Goal: Transaction & Acquisition: Purchase product/service

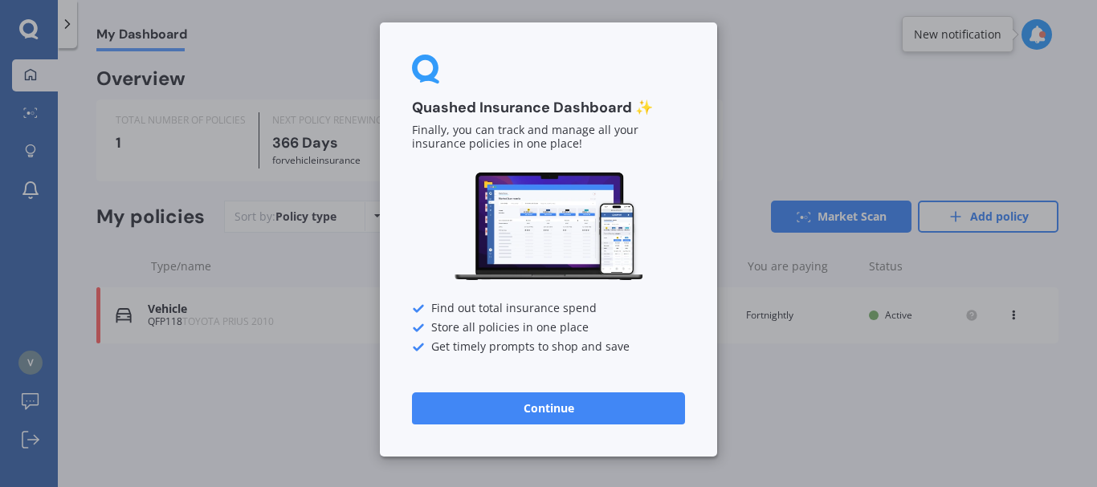
click at [556, 399] on button "Continue" at bounding box center [548, 409] width 273 height 32
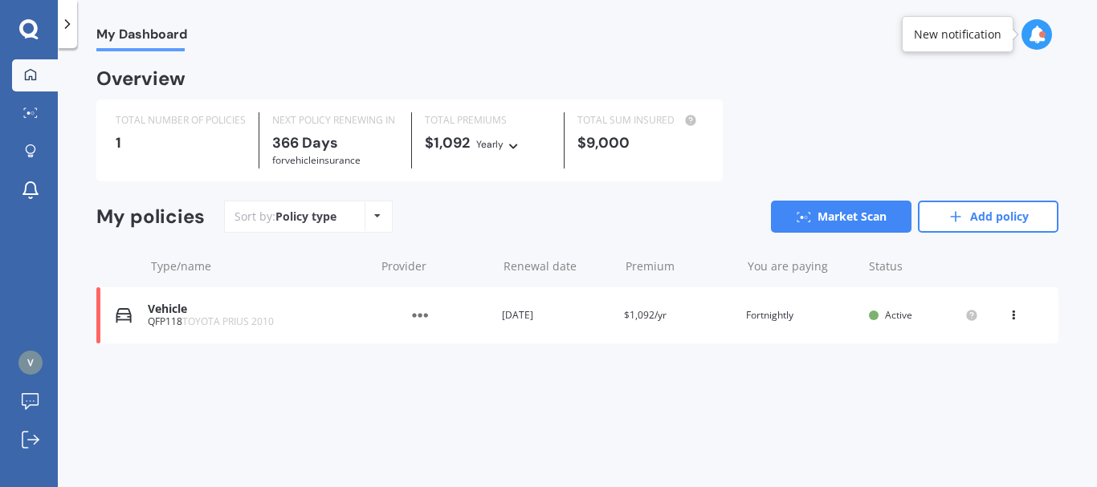
click at [1012, 312] on icon at bounding box center [1012, 312] width 11 height 10
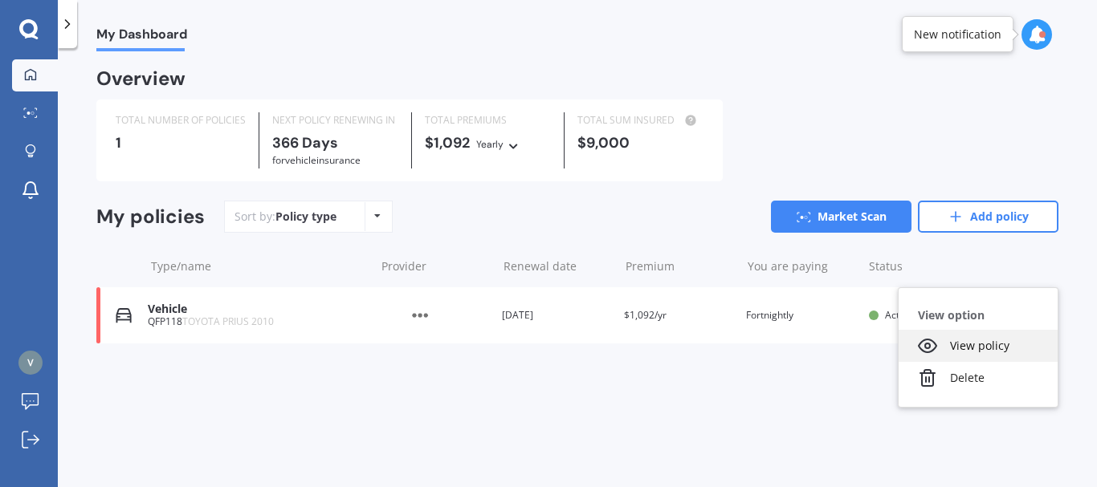
click at [999, 347] on div "View policy" at bounding box center [977, 346] width 159 height 32
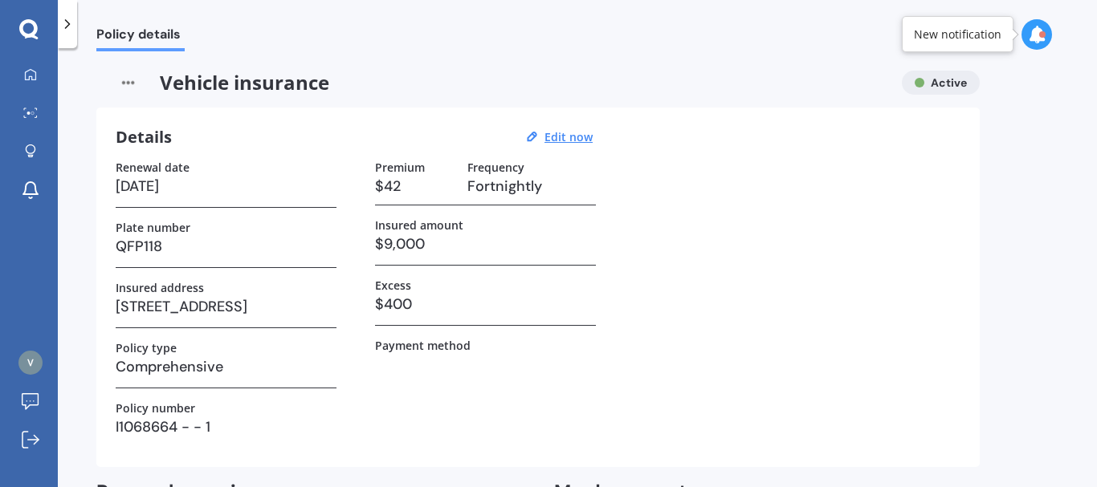
click at [70, 19] on icon at bounding box center [67, 24] width 16 height 16
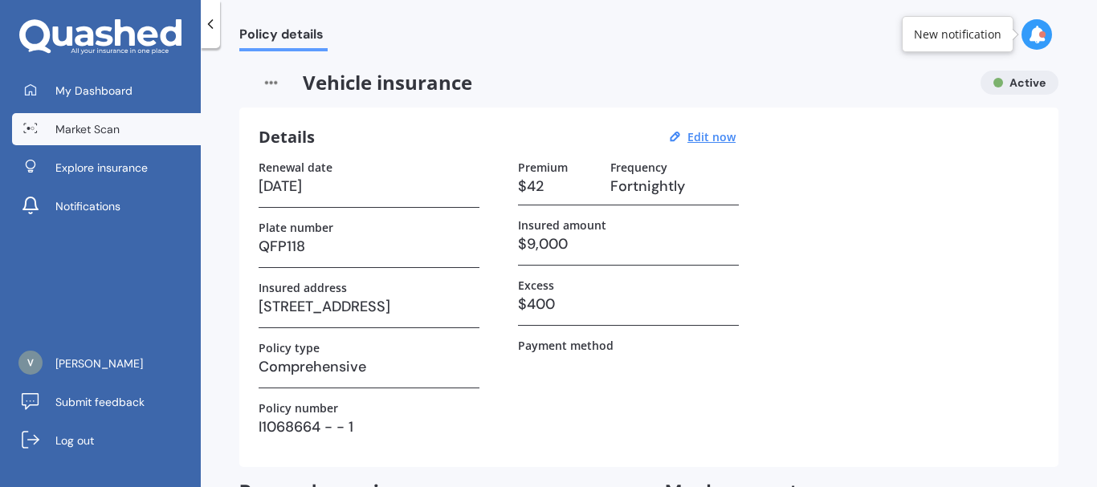
click at [104, 128] on span "Market Scan" at bounding box center [87, 129] width 64 height 16
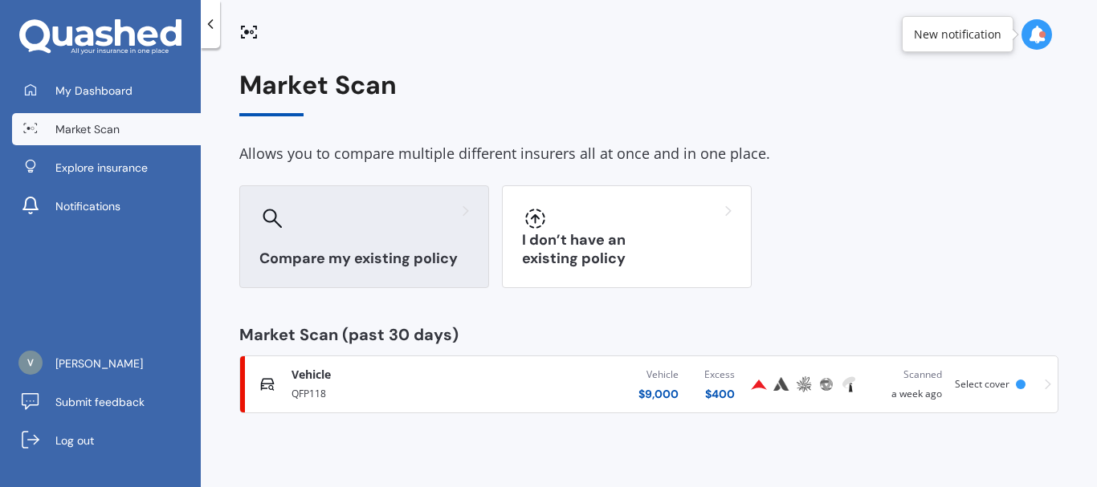
click at [395, 245] on div "Compare my existing policy" at bounding box center [364, 236] width 250 height 103
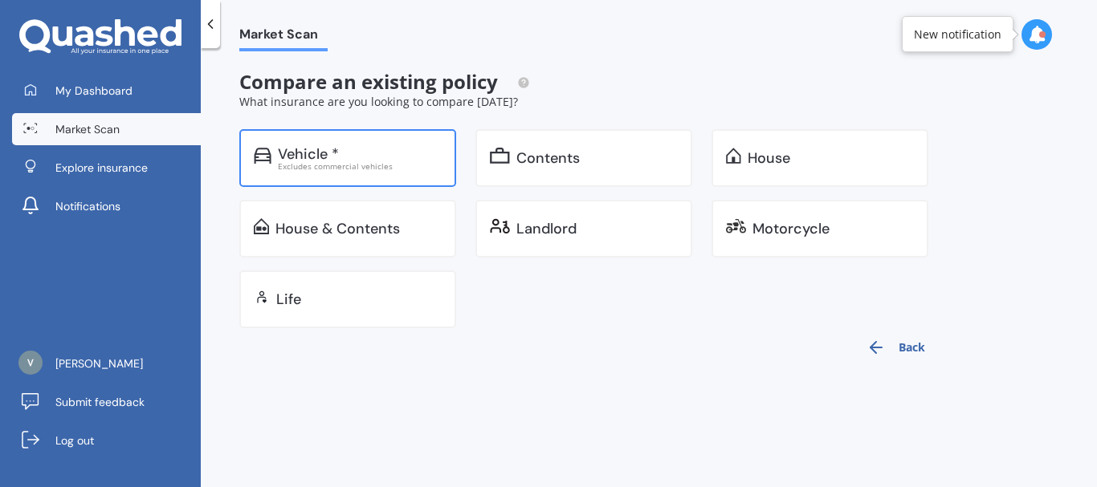
click at [368, 182] on div "Vehicle * Excludes commercial vehicles" at bounding box center [347, 158] width 217 height 58
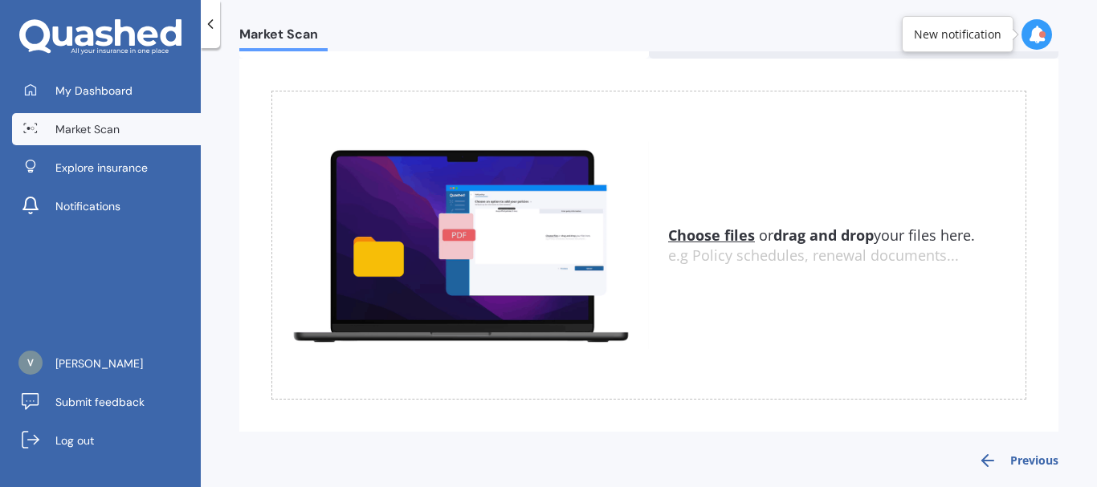
scroll to position [118, 0]
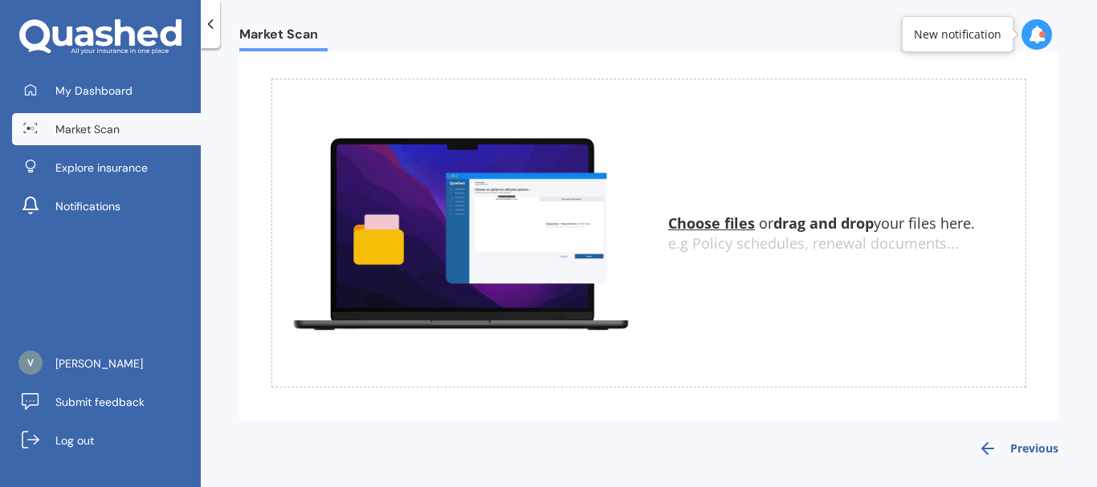
click at [730, 223] on u "Choose files" at bounding box center [711, 223] width 87 height 19
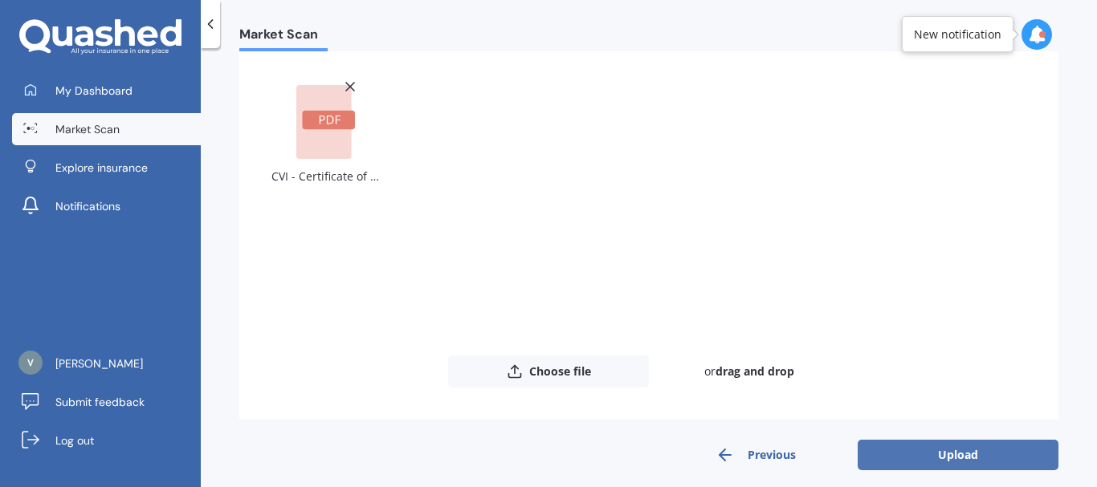
click at [942, 443] on button "Upload" at bounding box center [957, 455] width 201 height 31
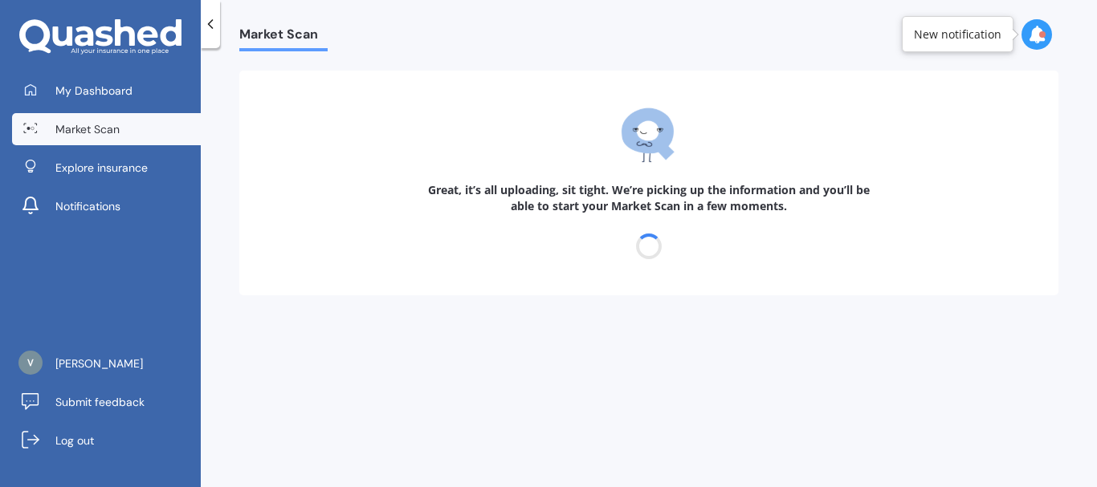
scroll to position [0, 0]
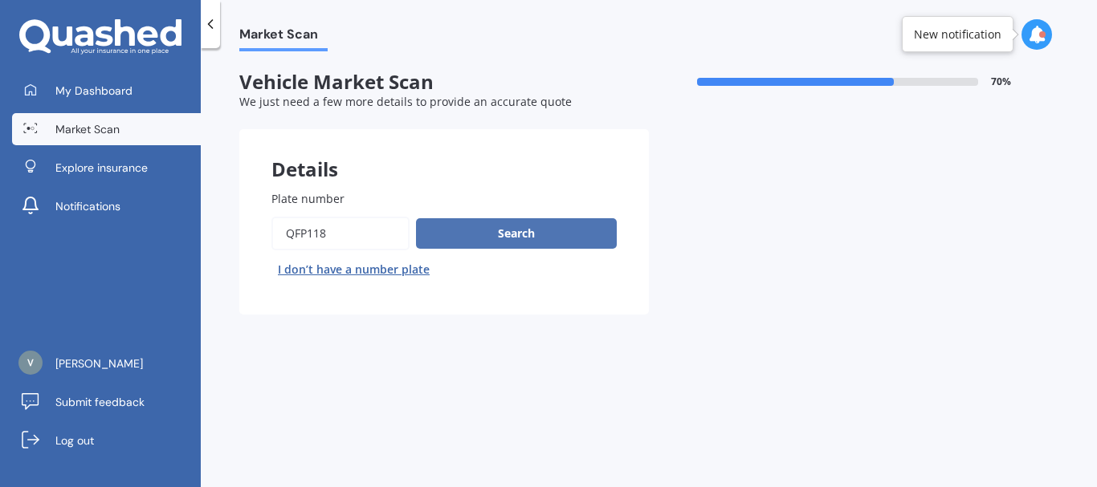
click at [500, 227] on button "Search" at bounding box center [516, 233] width 201 height 31
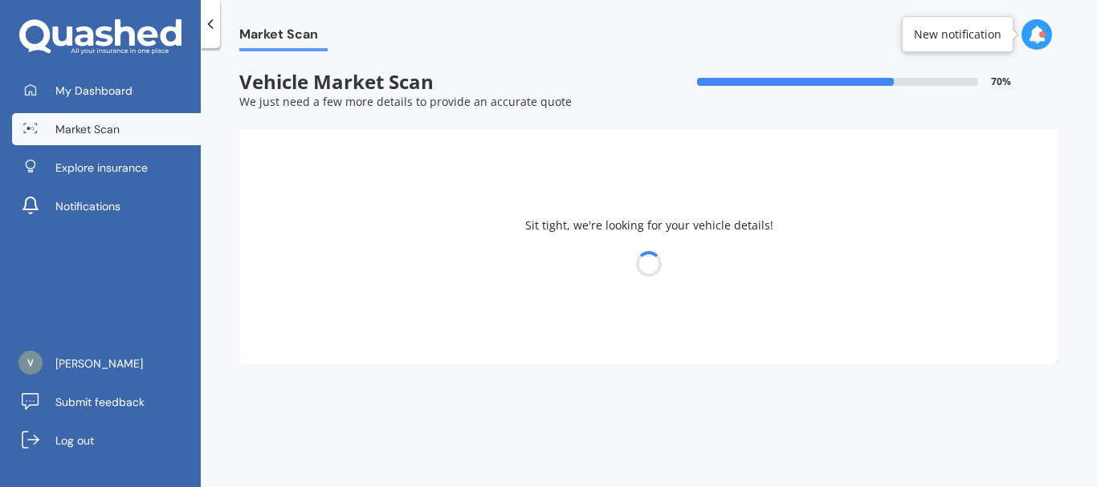
select select "TOYOTA"
select select "PRIUS"
select select "16"
select select "02"
select select "1997"
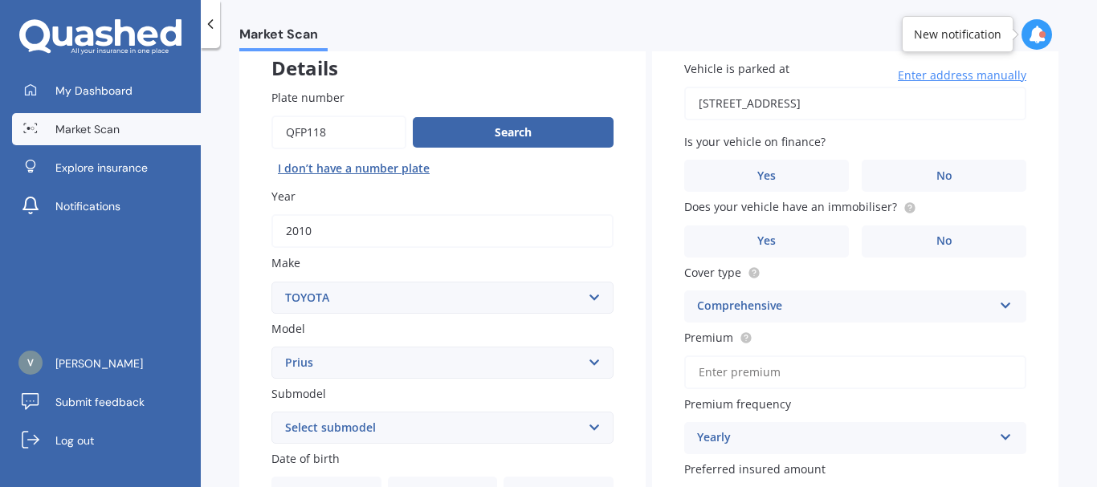
scroll to position [88, 0]
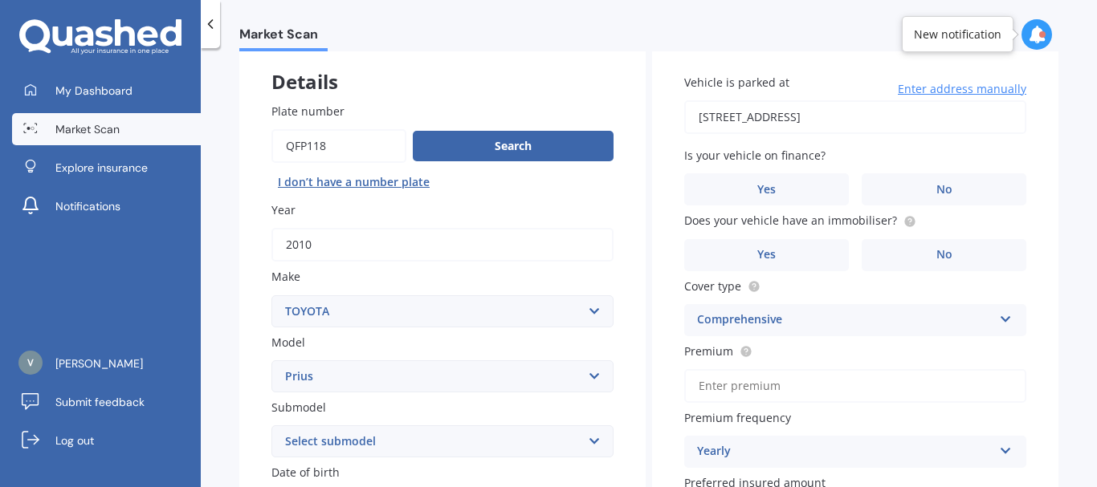
click at [918, 83] on span "Enter address manually" at bounding box center [962, 89] width 128 height 16
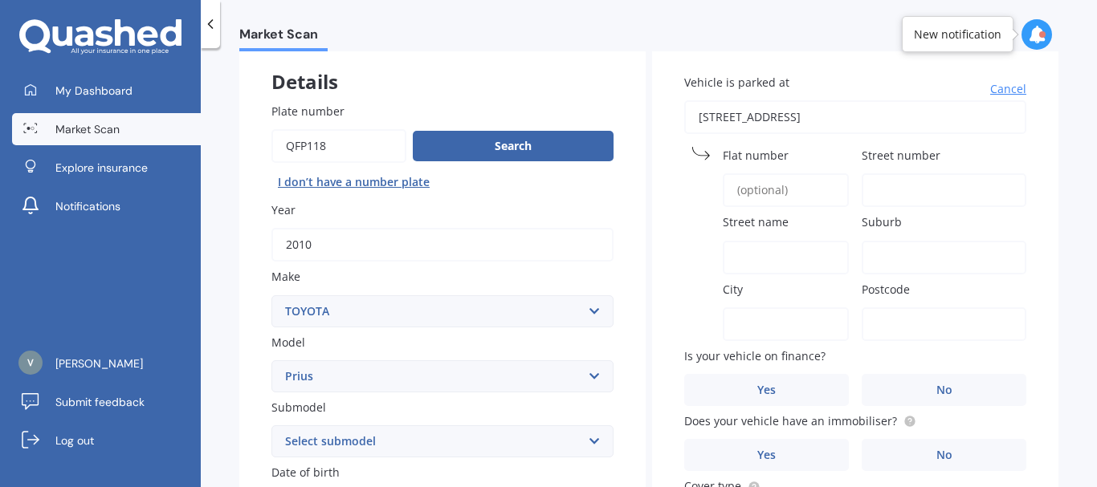
click at [901, 109] on input "[STREET_ADDRESS]" at bounding box center [855, 117] width 342 height 34
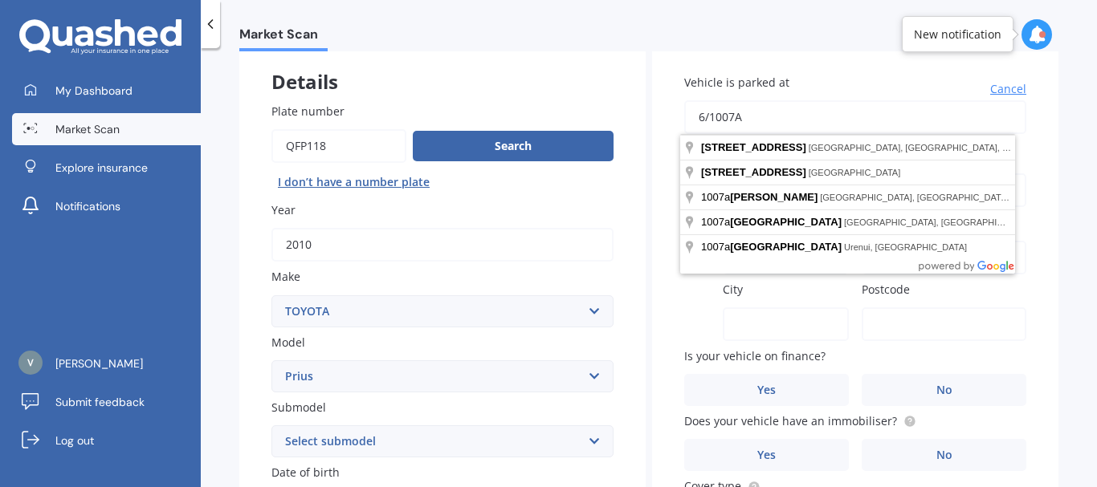
type input "6/1007A"
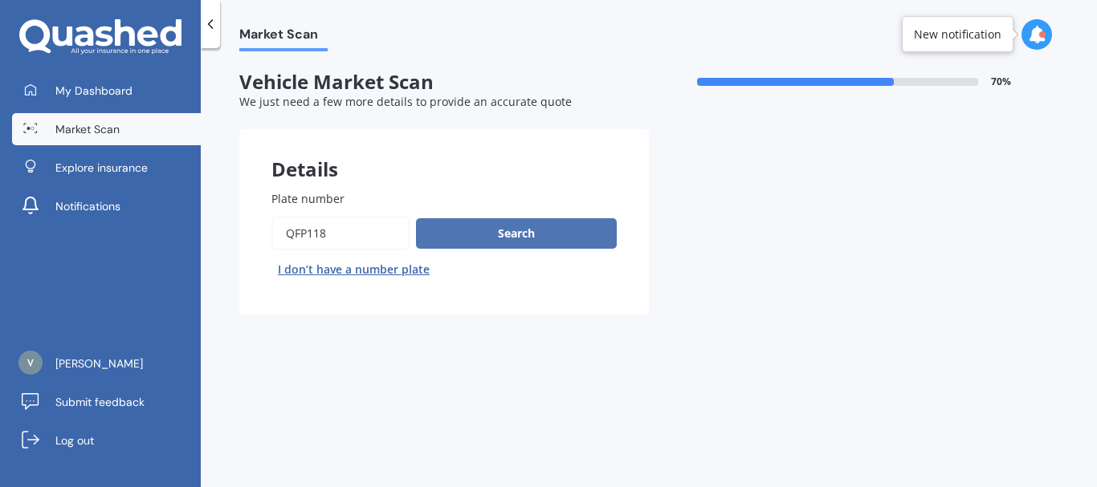
click at [541, 227] on button "Search" at bounding box center [516, 233] width 201 height 31
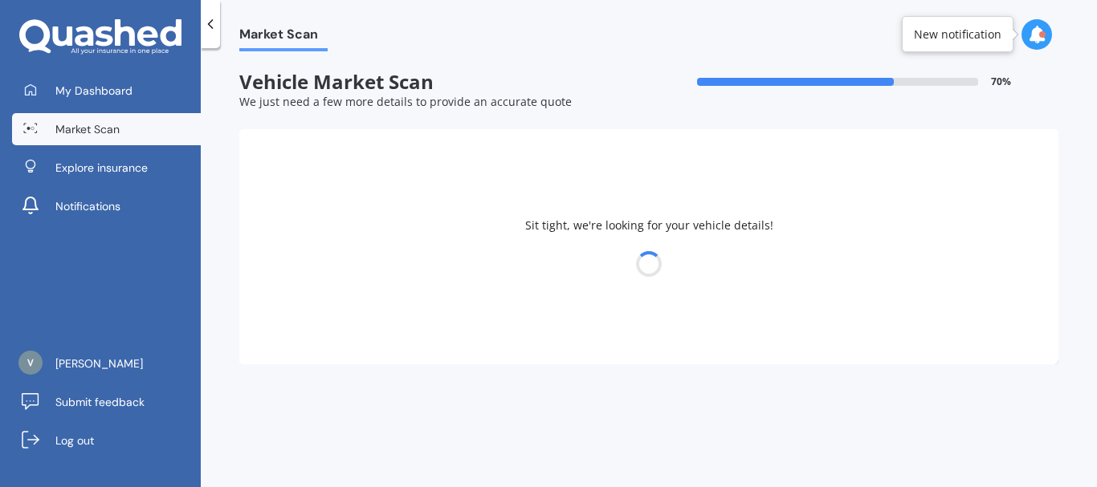
select select "TOYOTA"
select select "PRIUS"
select select "16"
select select "02"
select select "1997"
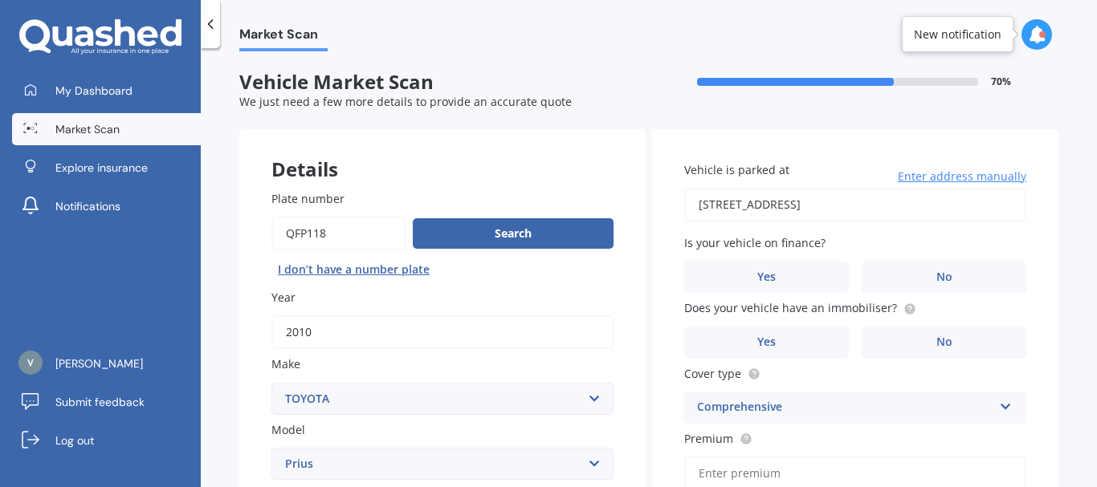
click at [845, 207] on input "[STREET_ADDRESS]" at bounding box center [855, 205] width 342 height 34
type input "[STREET_ADDRESS]"
click at [792, 272] on label "Yes" at bounding box center [766, 277] width 165 height 32
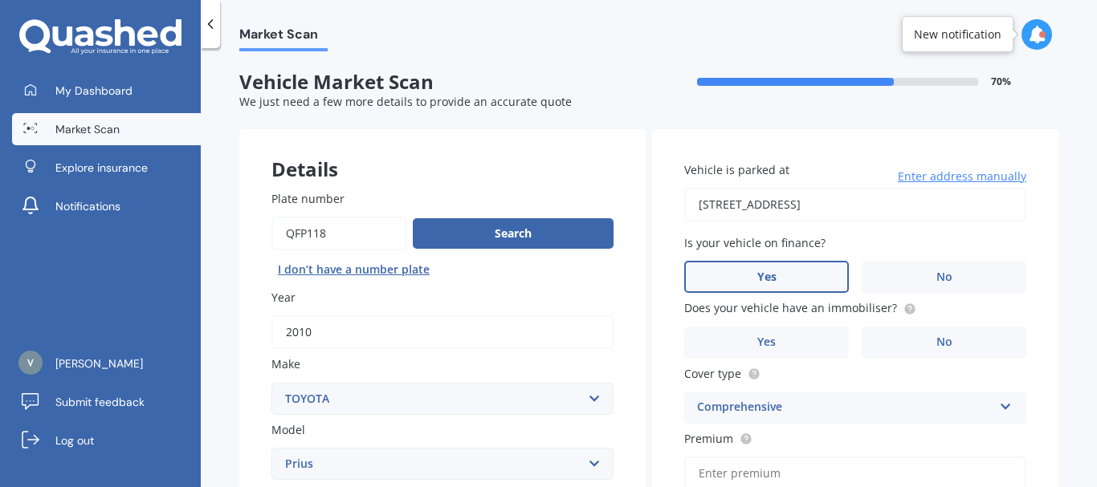
click at [0, 0] on input "Yes" at bounding box center [0, 0] width 0 height 0
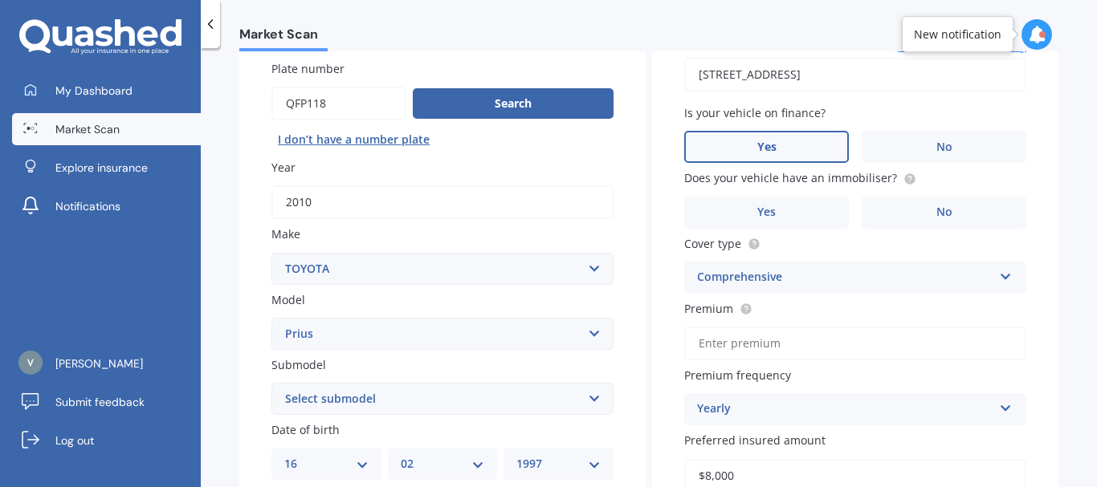
scroll to position [188, 0]
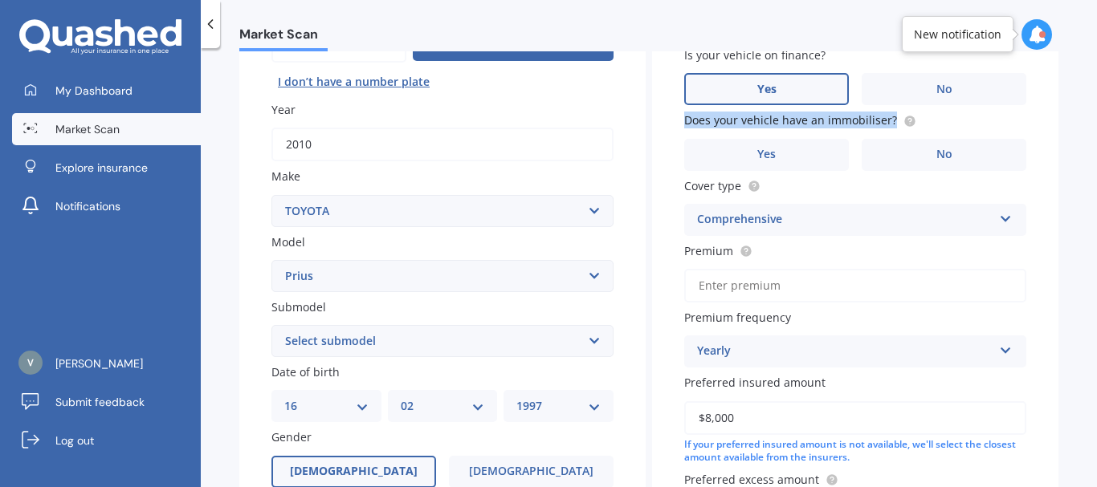
drag, startPoint x: 885, startPoint y: 120, endPoint x: 671, endPoint y: 123, distance: 213.6
click at [671, 123] on div "Vehicle is parked at [STREET_ADDRESS] Enter address manually Is your vehicle on…" at bounding box center [855, 251] width 406 height 621
copy span "Does your vehicle have an immobiliser?"
click at [738, 136] on div "Does your vehicle have an immobiliser? Yes No" at bounding box center [855, 141] width 342 height 59
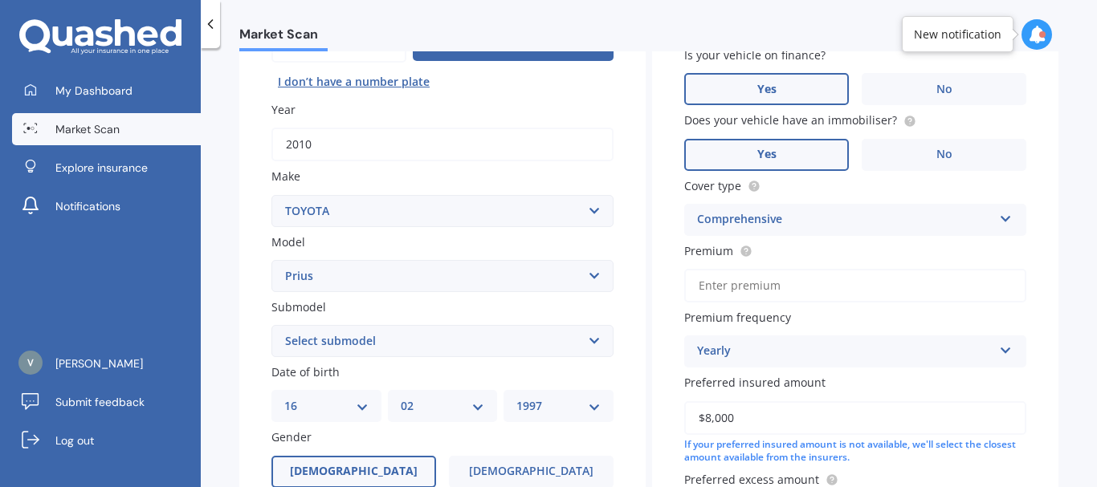
click at [743, 144] on label "Yes" at bounding box center [766, 155] width 165 height 32
click at [0, 0] on input "Yes" at bounding box center [0, 0] width 0 height 0
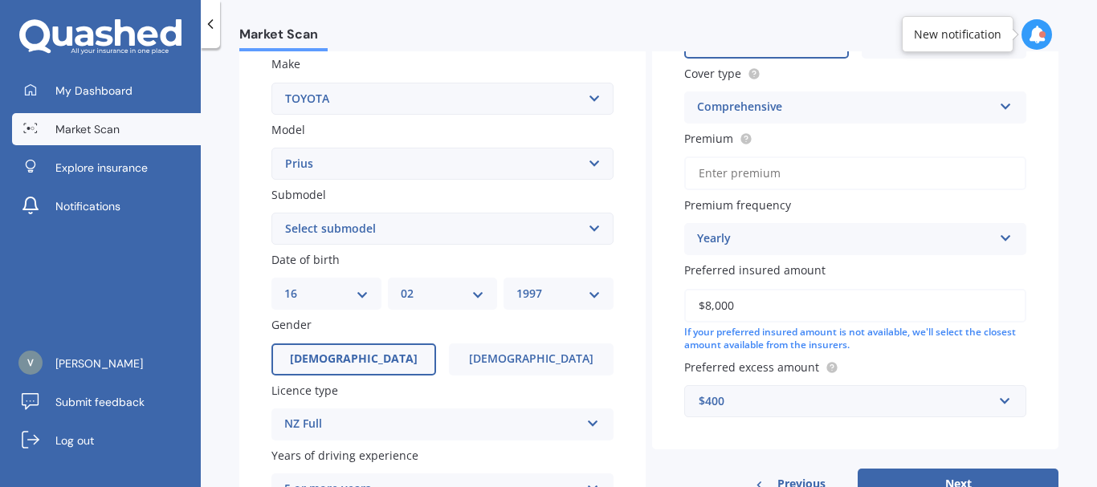
scroll to position [302, 0]
click at [799, 170] on input "Premium" at bounding box center [855, 172] width 342 height 34
click at [1028, 278] on div "Vehicle is parked at [STREET_ADDRESS] Enter address manually Is your vehicle on…" at bounding box center [855, 137] width 406 height 621
click at [771, 174] on input "$400.00" at bounding box center [855, 172] width 342 height 34
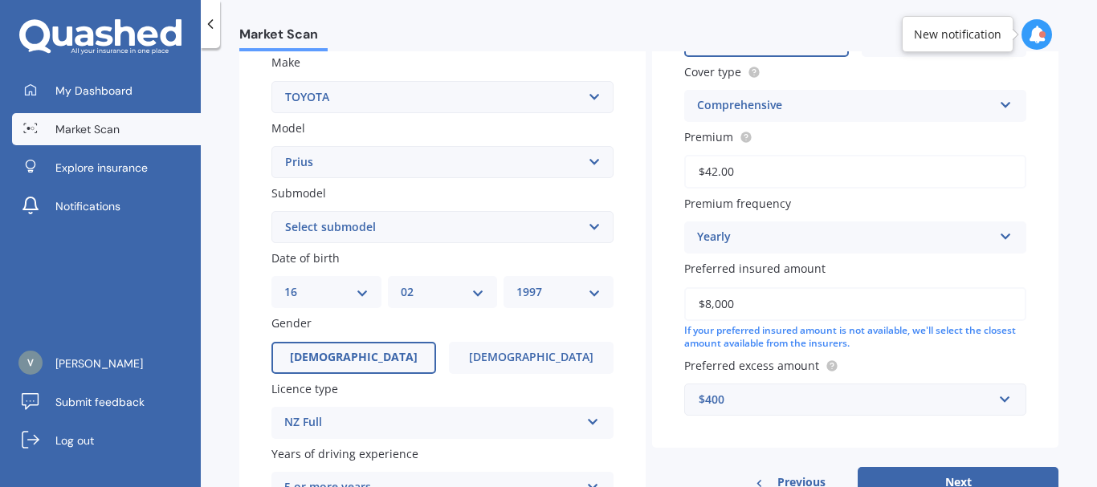
type input "$42.00"
click at [1007, 236] on div "Yearly Yearly Six-Monthly Quarterly Monthly Fortnightly Weekly" at bounding box center [855, 238] width 342 height 32
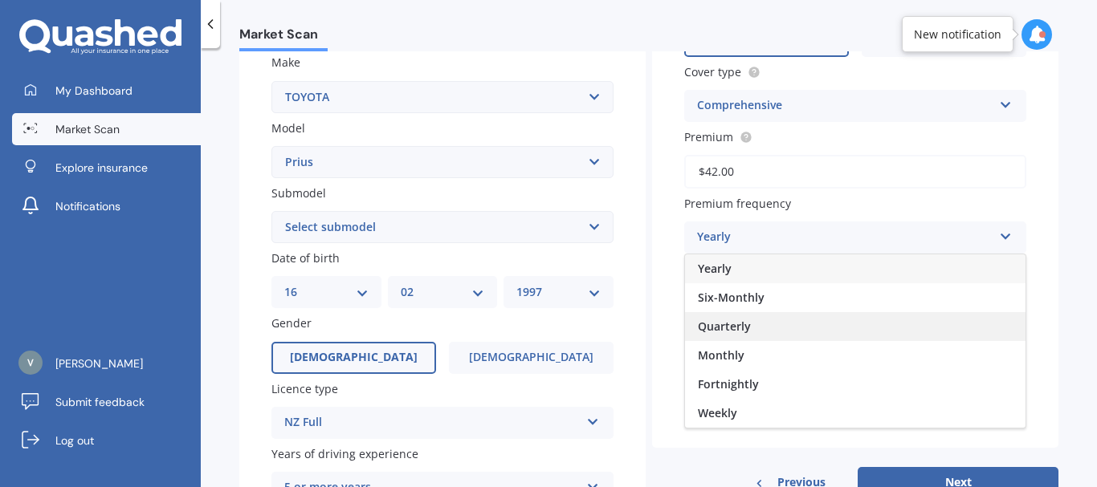
click at [735, 328] on span "Quarterly" at bounding box center [724, 326] width 53 height 15
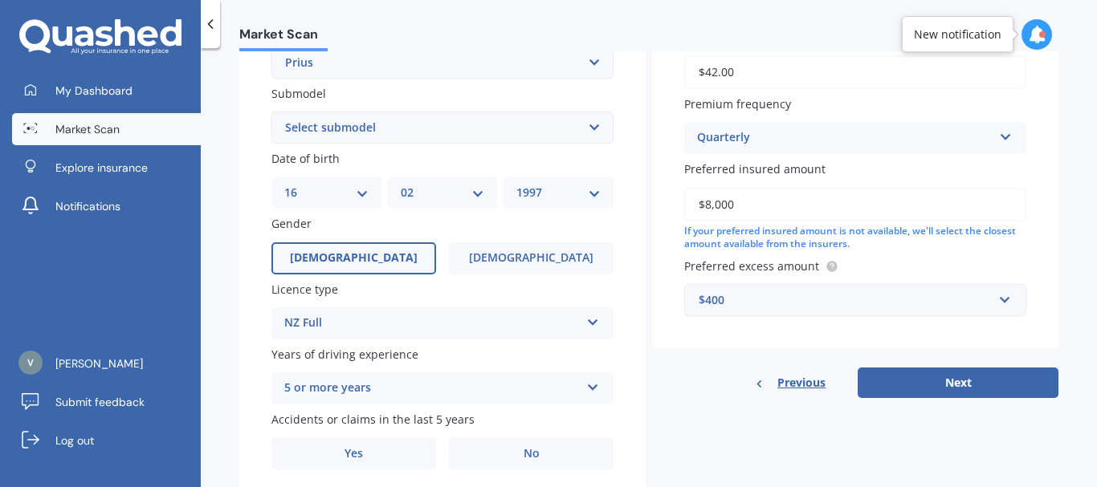
scroll to position [403, 0]
click at [758, 210] on input "$8,000" at bounding box center [855, 203] width 342 height 34
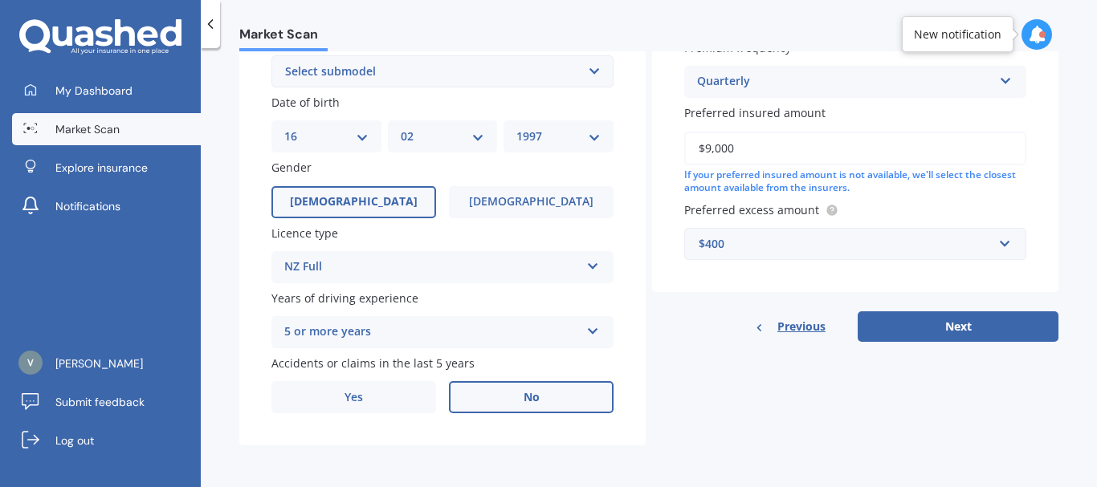
type input "$9,000"
click at [535, 386] on label "No" at bounding box center [531, 397] width 165 height 32
click at [0, 0] on input "No" at bounding box center [0, 0] width 0 height 0
click at [928, 318] on button "Next" at bounding box center [957, 326] width 201 height 31
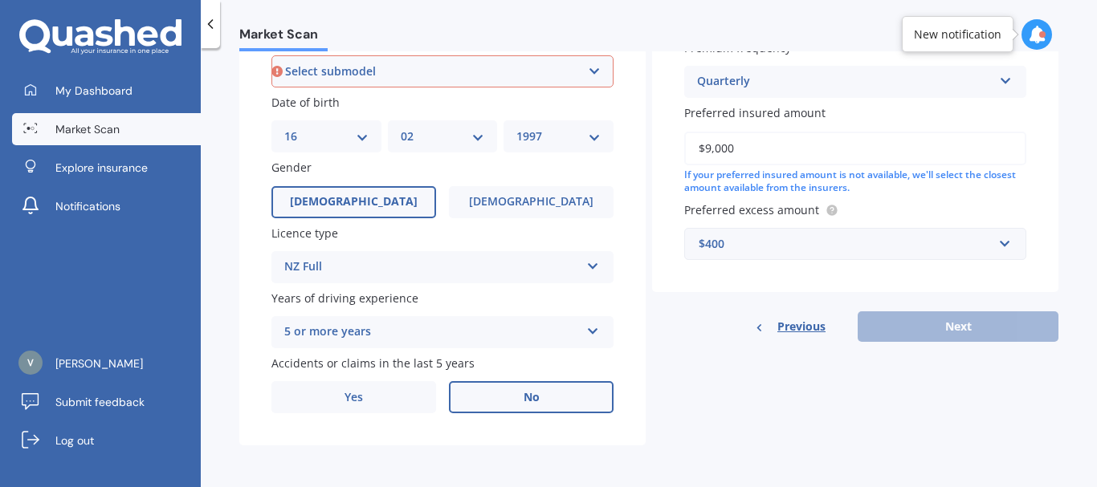
scroll to position [435, 0]
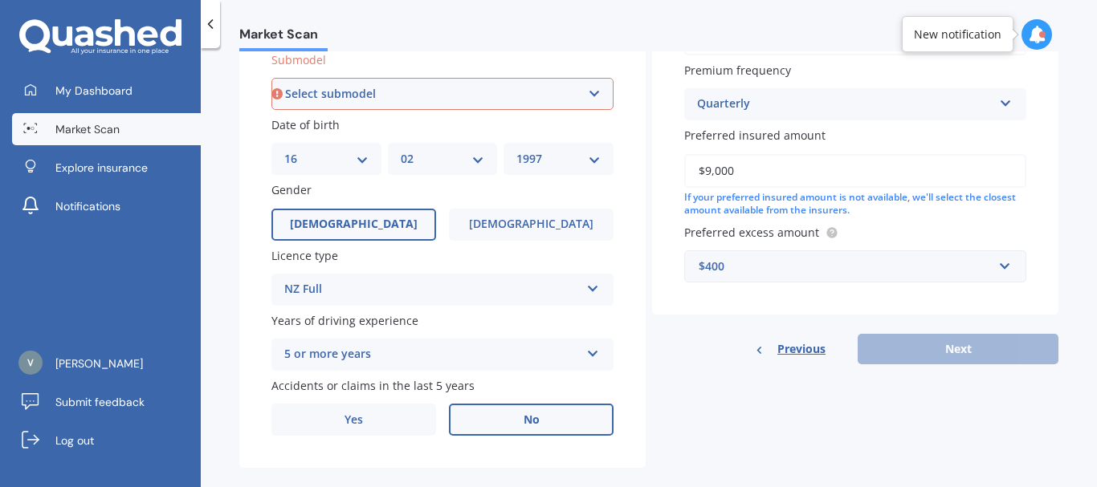
click at [482, 92] on select "Select submodel (All other) Hybrid" at bounding box center [442, 94] width 342 height 32
select select "HYBRID"
click at [271, 78] on select "Select submodel (All other) Hybrid" at bounding box center [442, 94] width 342 height 32
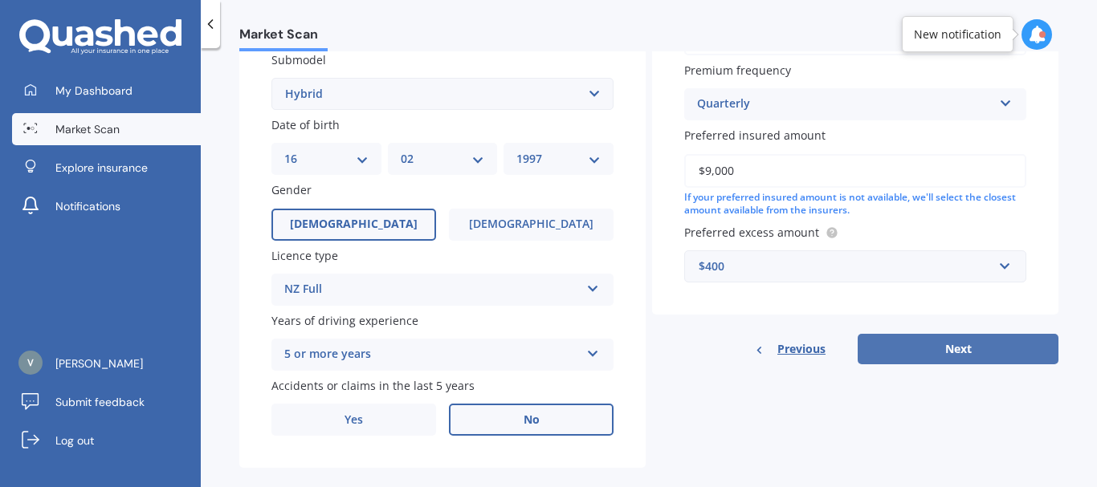
click at [902, 341] on button "Next" at bounding box center [957, 349] width 201 height 31
select select "16"
select select "02"
select select "1997"
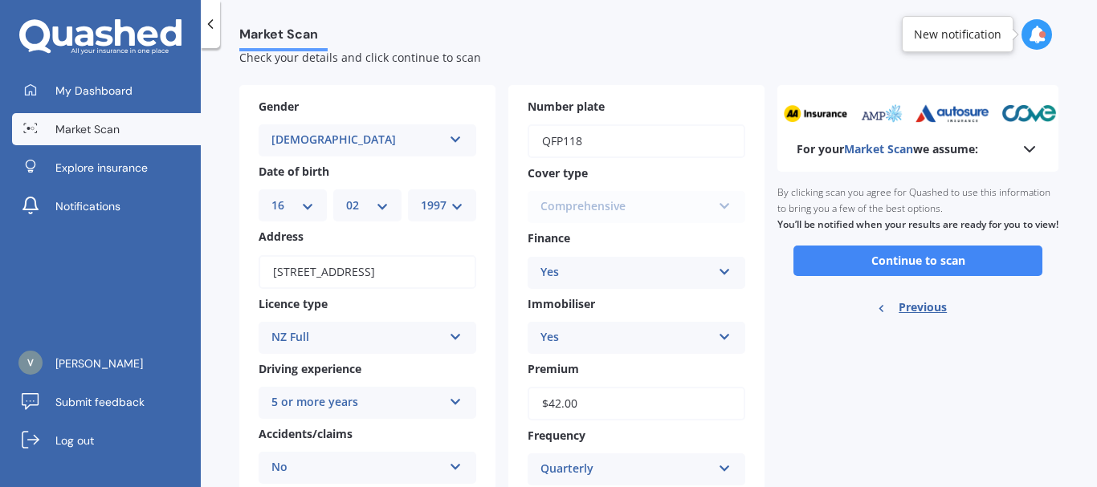
scroll to position [15, 0]
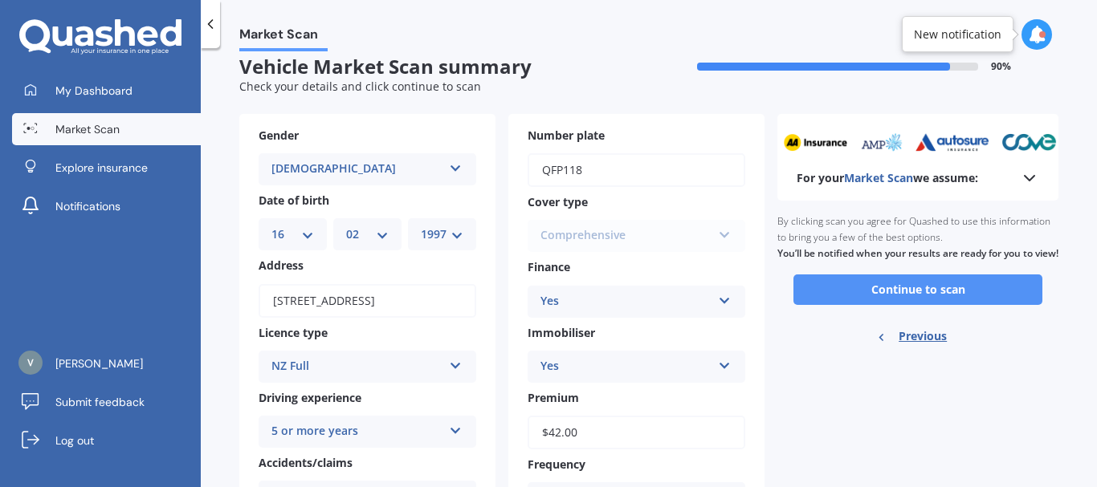
click at [933, 305] on button "Continue to scan" at bounding box center [917, 290] width 249 height 31
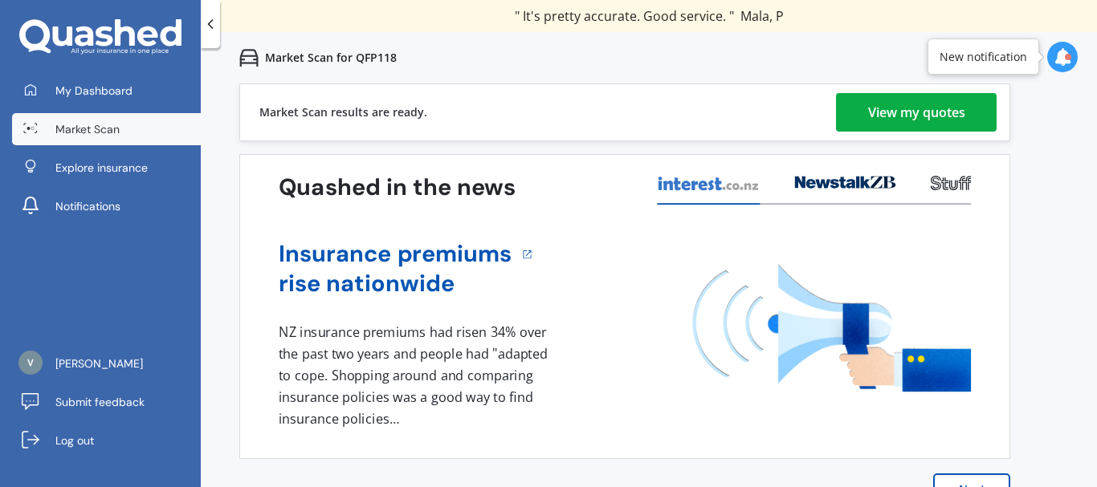
click at [893, 108] on div "View my quotes" at bounding box center [916, 112] width 97 height 39
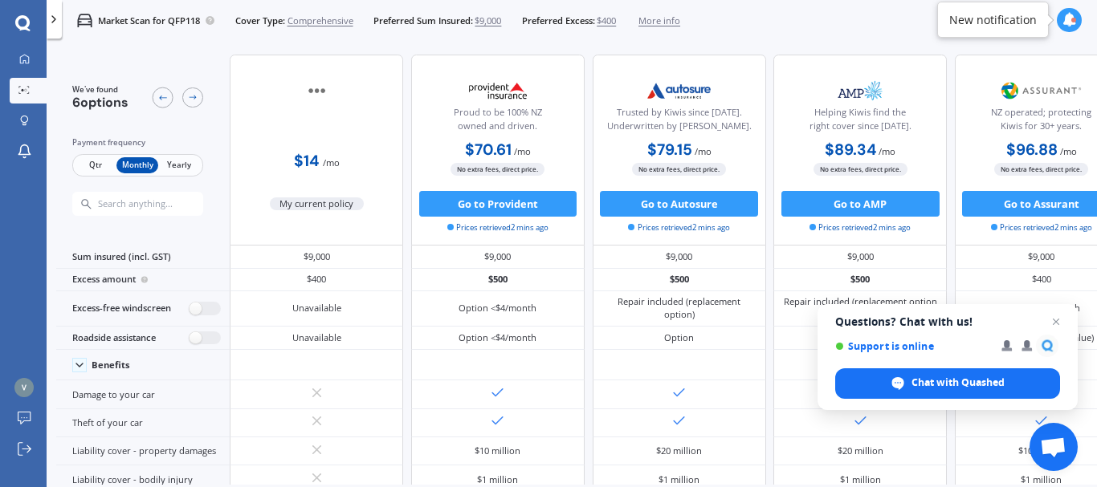
click at [323, 162] on span "/ mo" at bounding box center [331, 163] width 17 height 12
click at [352, 162] on div "$14 / mo" at bounding box center [316, 156] width 173 height 36
click at [313, 96] on img at bounding box center [317, 91] width 85 height 32
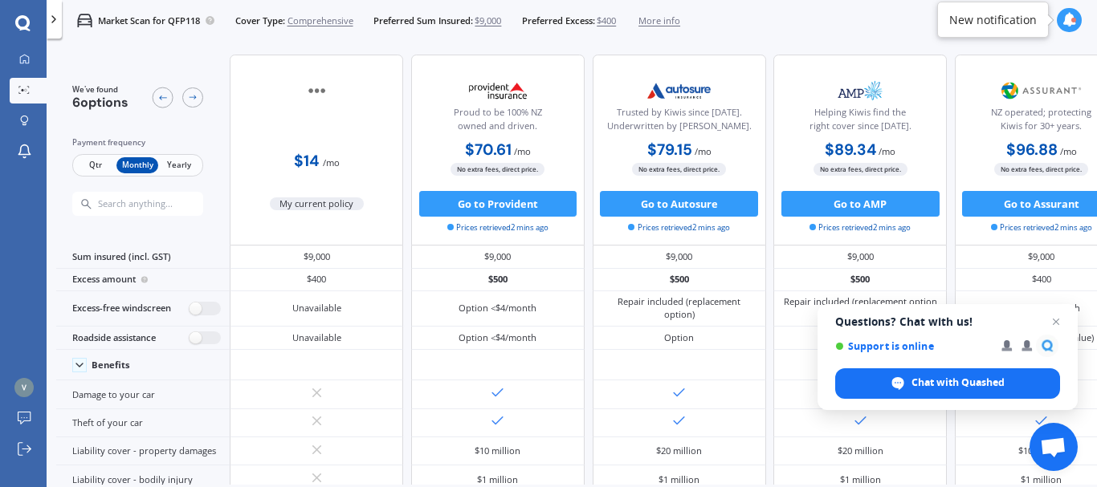
click at [313, 93] on img at bounding box center [317, 91] width 85 height 32
click at [520, 204] on button "Go to Provident" at bounding box center [498, 204] width 158 height 26
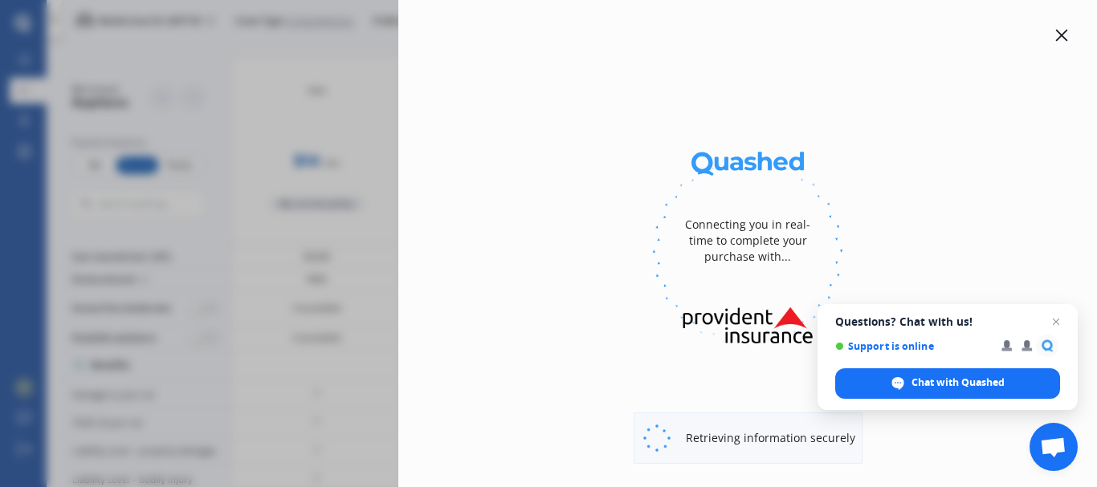
select select "full"
select select "[STREET_ADDRESS]"
select select "TOYOTA"
select select "PRIUS"
select select "NO"
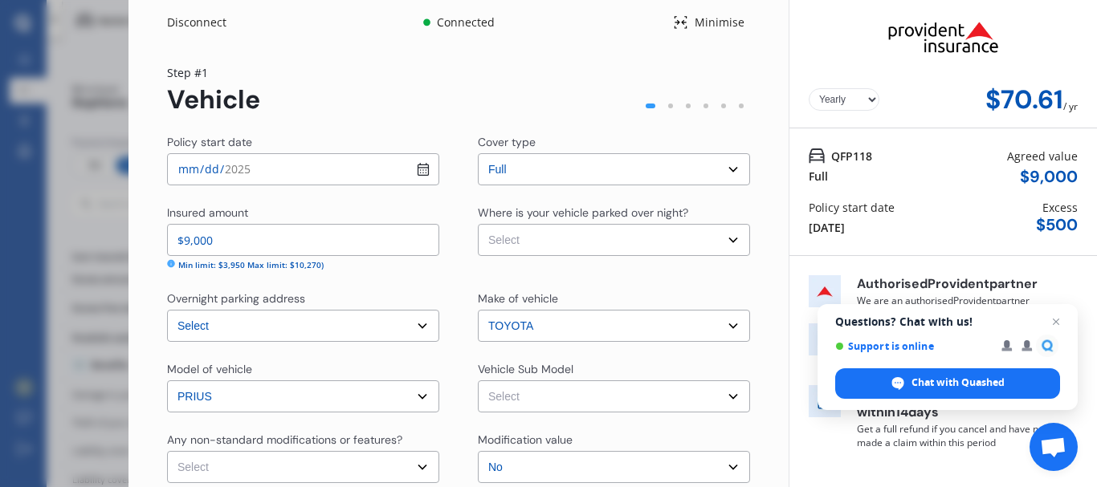
select select "Monthly"
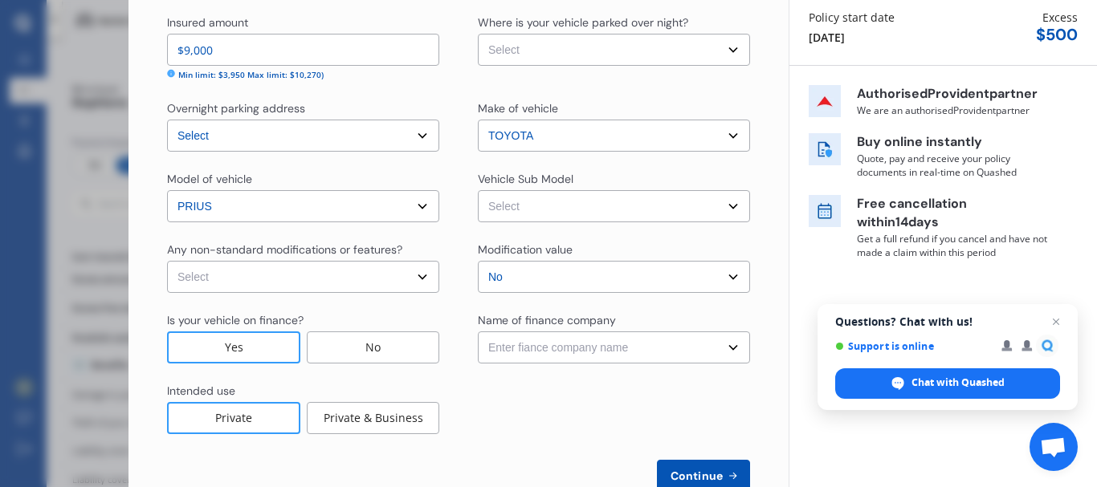
scroll to position [234, 0]
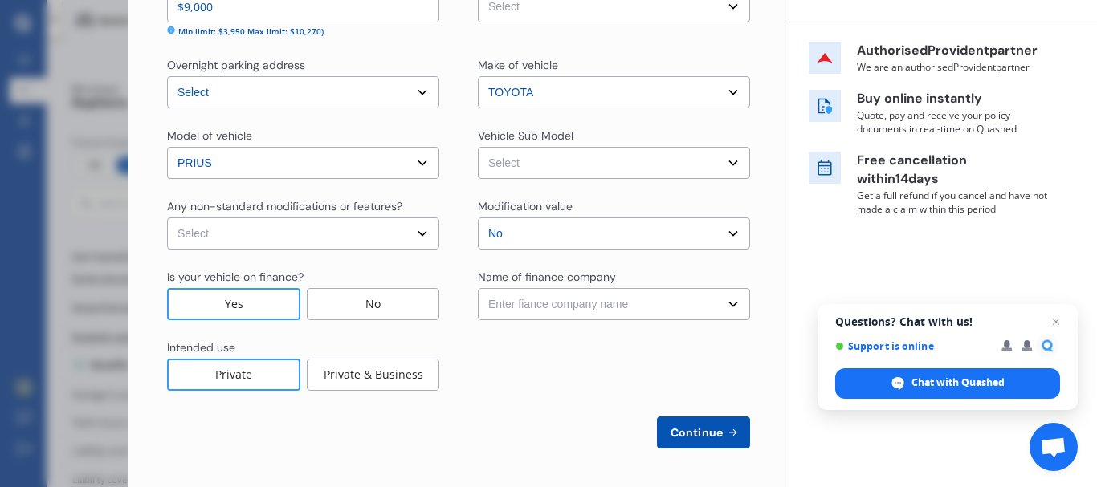
click at [417, 234] on select "Select None [MEDICAL_DATA] System(NOS) Roll Cage Full Racing Harness" at bounding box center [303, 234] width 272 height 32
click at [495, 320] on select "Enter fiance company name 24/7 Finance AA Finance Limited Acclaim Finance Activ…" at bounding box center [614, 304] width 272 height 32
click at [921, 375] on div "Chat with Quashed" at bounding box center [947, 383] width 225 height 31
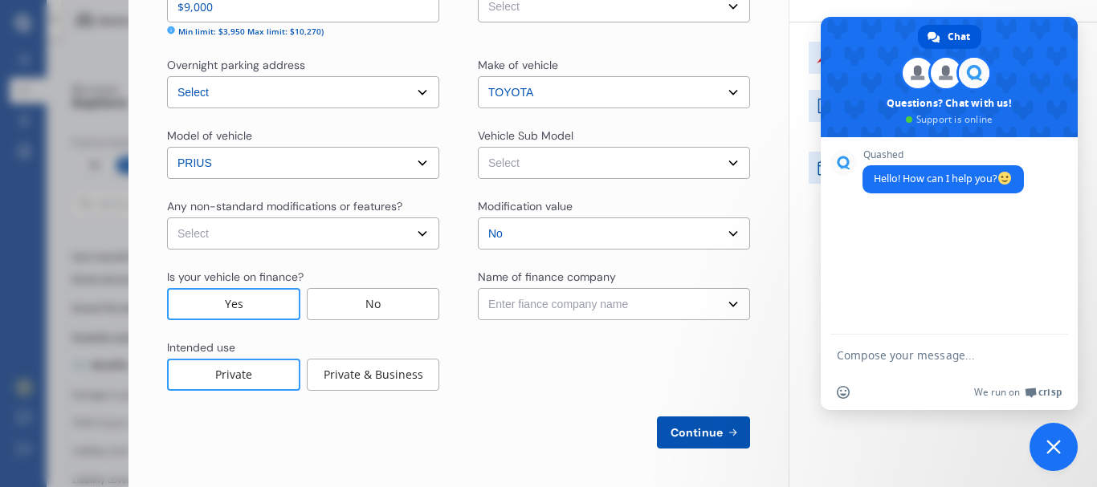
click at [878, 359] on textarea "Compose your message..." at bounding box center [930, 355] width 189 height 14
type textarea "hi"
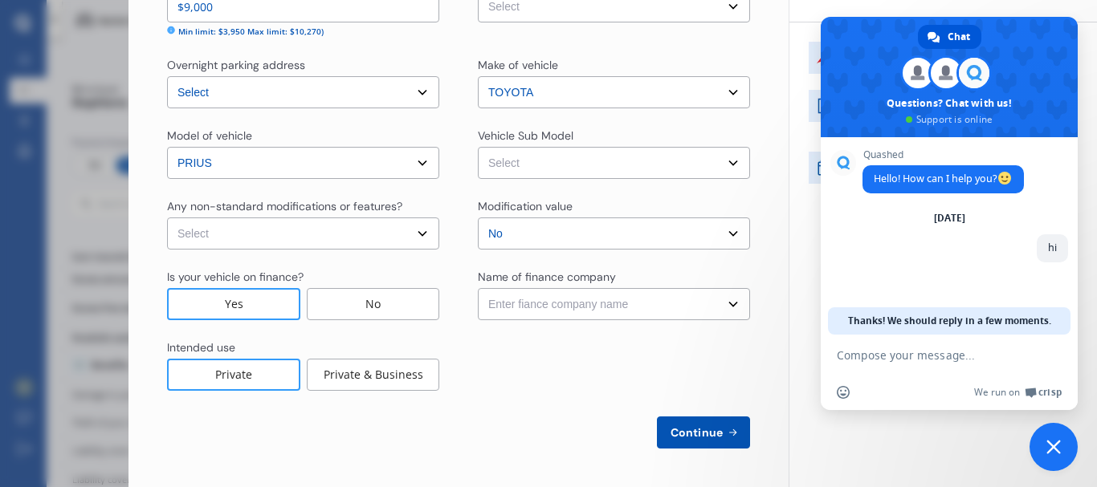
click at [910, 366] on form at bounding box center [930, 356] width 189 height 43
click at [901, 361] on textarea "Compose your message..." at bounding box center [930, 355] width 189 height 14
click at [1047, 438] on span "Close chat" at bounding box center [1053, 447] width 48 height 48
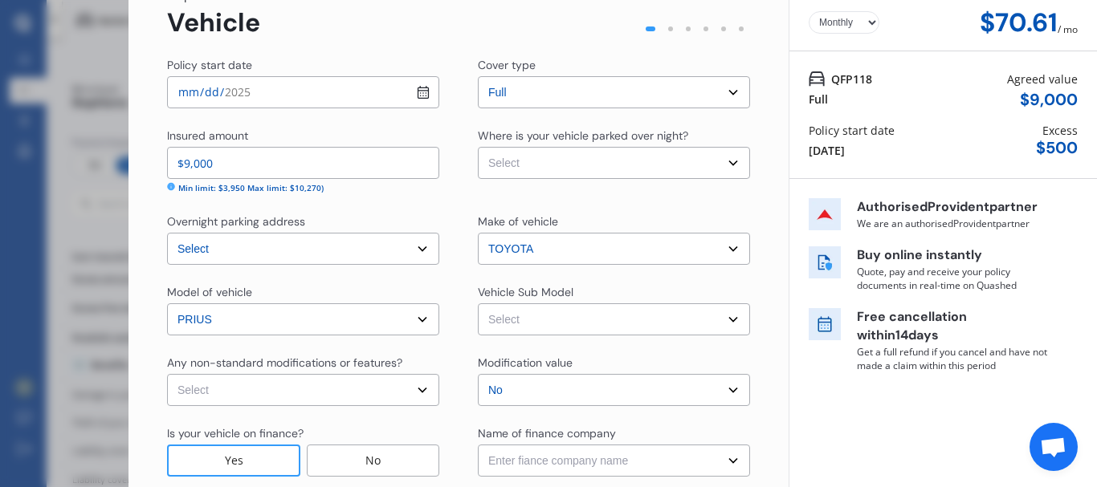
scroll to position [0, 0]
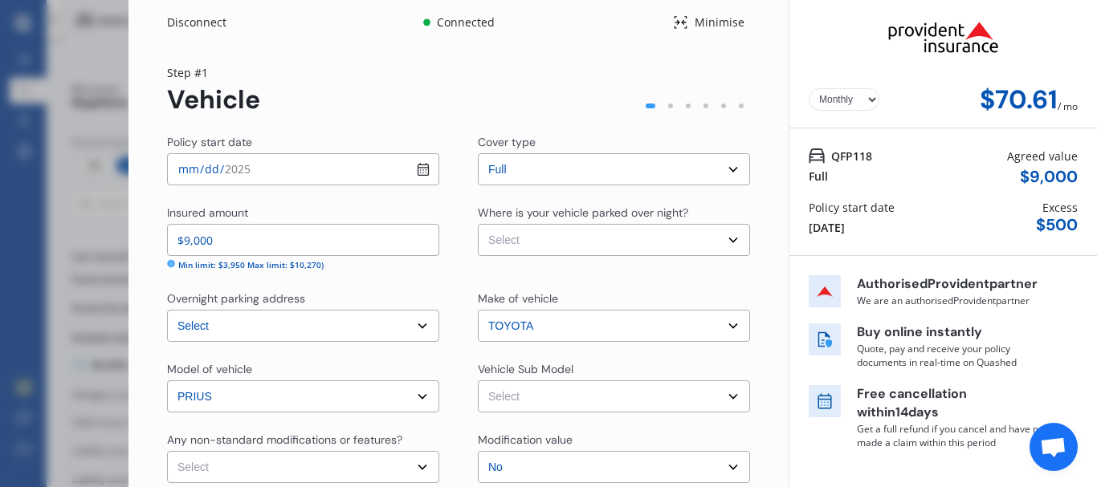
click at [868, 100] on select "Yearly Monthly" at bounding box center [843, 99] width 71 height 22
click at [808, 88] on select "Yearly Monthly" at bounding box center [843, 99] width 71 height 22
click at [858, 98] on select "Yearly Monthly" at bounding box center [843, 99] width 71 height 22
click at [808, 88] on select "Yearly Monthly" at bounding box center [843, 99] width 71 height 22
click at [857, 100] on select "Yearly Monthly" at bounding box center [843, 99] width 71 height 22
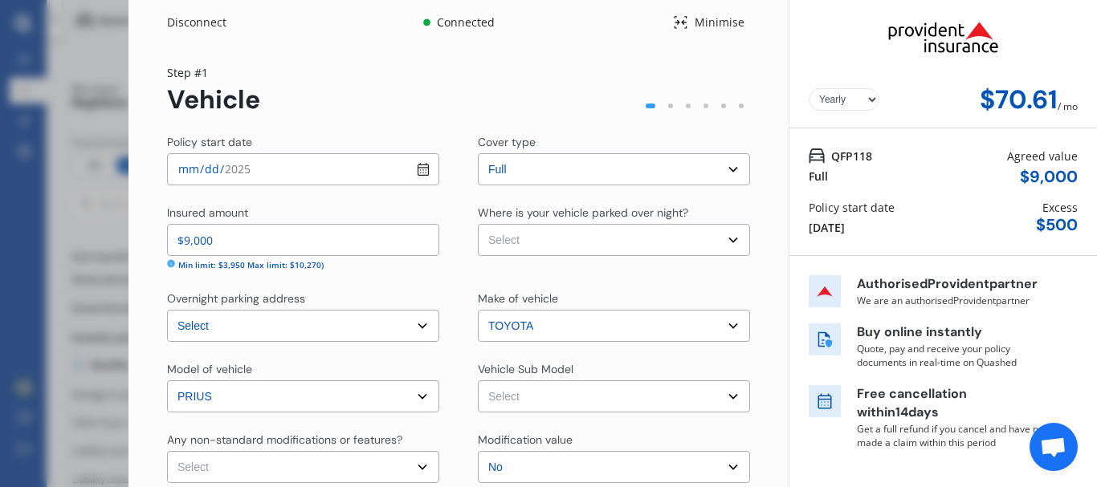
click at [808, 88] on select "Yearly Monthly" at bounding box center [843, 99] width 71 height 22
click at [851, 97] on select "Yearly Monthly" at bounding box center [843, 99] width 71 height 22
select select "Monthly"
click at [808, 88] on select "Yearly Monthly" at bounding box center [843, 99] width 71 height 22
click at [856, 113] on div "Yearly Monthly $70.61 / mo" at bounding box center [942, 100] width 269 height 30
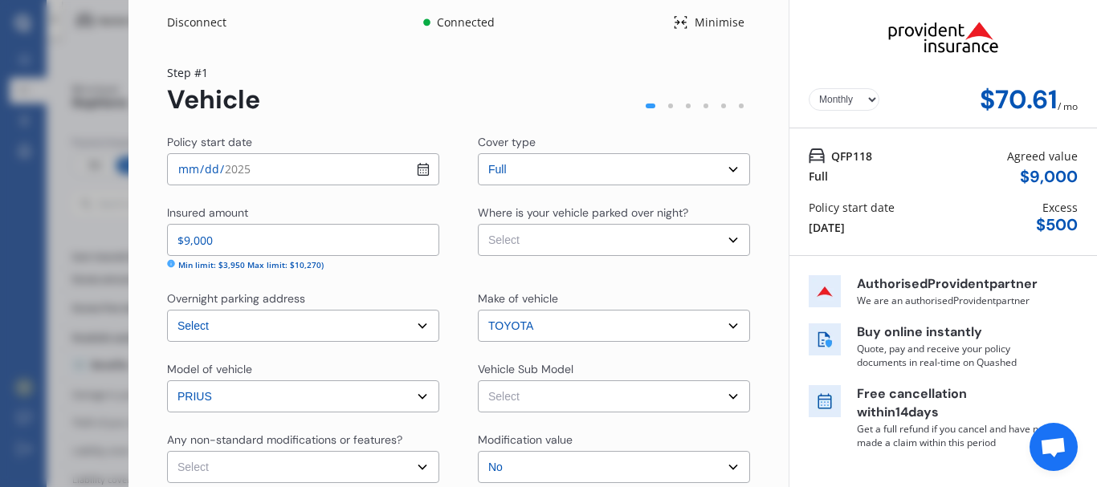
click at [853, 106] on select "Yearly Monthly" at bounding box center [843, 99] width 71 height 22
click at [808, 88] on select "Yearly Monthly" at bounding box center [843, 99] width 71 height 22
click at [1060, 456] on span "Open chat" at bounding box center [1053, 449] width 26 height 22
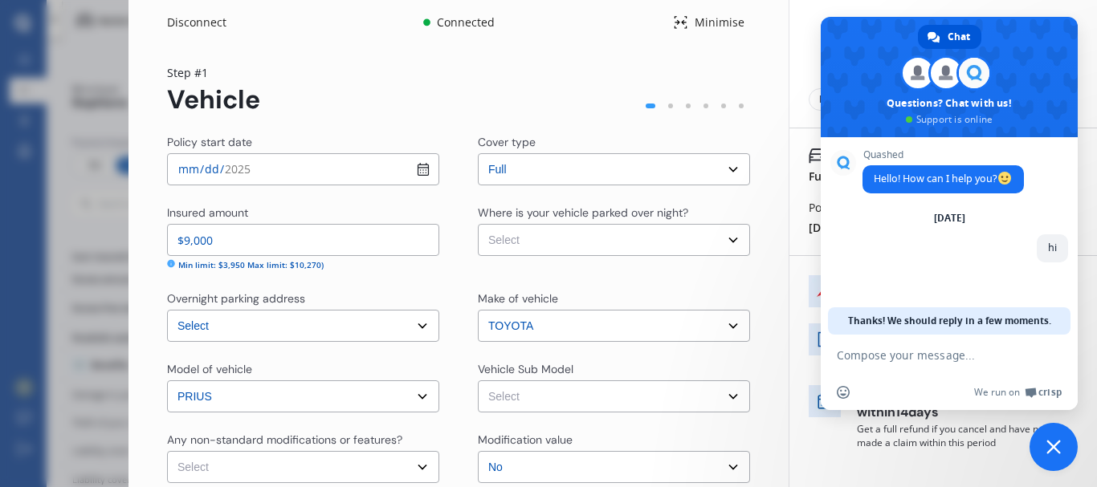
click at [796, 284] on div "Yearly Monthly $70.61 / mo QFP118 Full Agreed value $ 9,000 Policy start date […" at bounding box center [942, 360] width 308 height 721
click at [730, 117] on div "Step # 1 Vehicle Policy start date [DATE] Cover type Select cover type Full Ins…" at bounding box center [458, 373] width 583 height 618
click at [1035, 445] on span "Close chat" at bounding box center [1053, 447] width 48 height 48
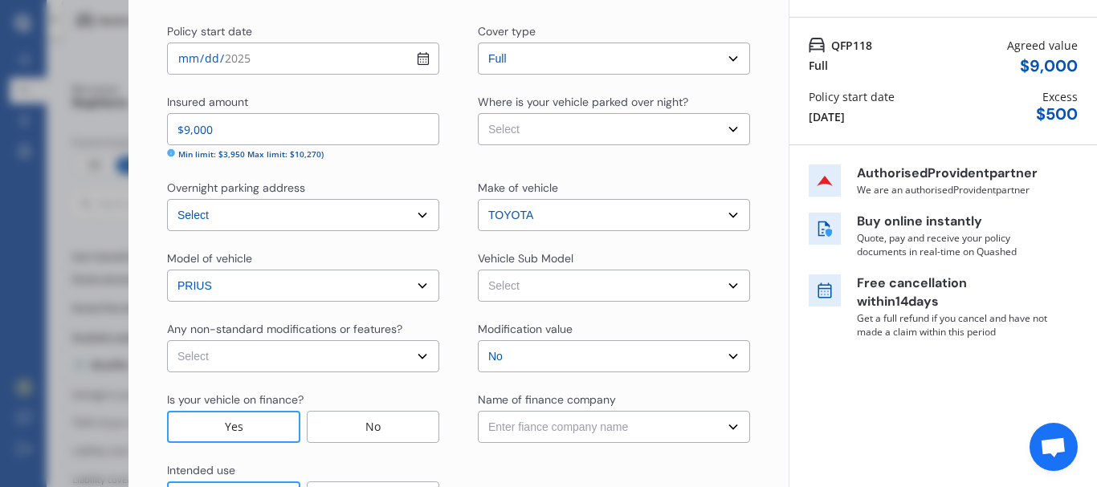
scroll to position [132, 0]
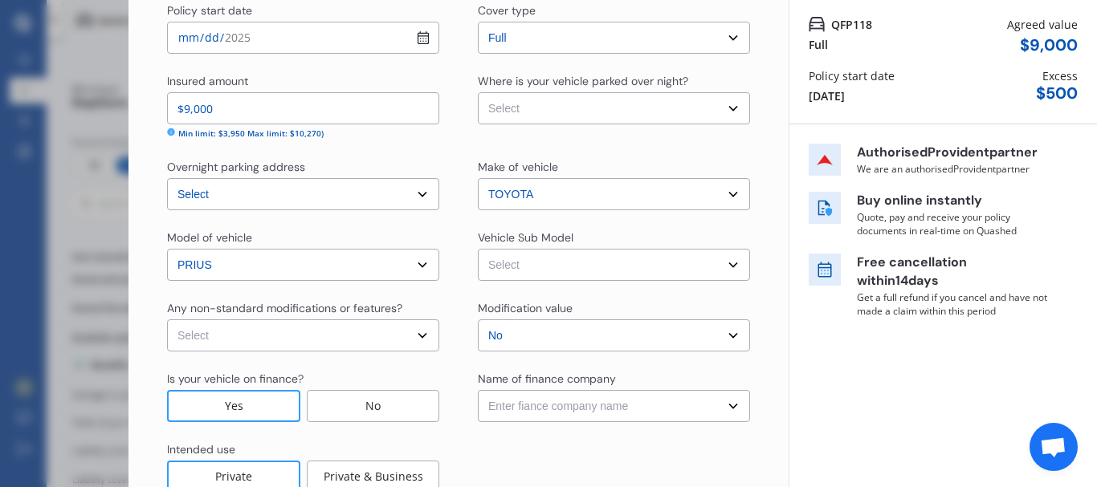
click at [721, 107] on select "Select Garage (fully enclosed) Off Street Parking Other" at bounding box center [614, 108] width 272 height 32
click at [478, 92] on select "Select Garage (fully enclosed) Off Street Parking Other" at bounding box center [614, 108] width 272 height 32
click at [716, 108] on select "Select Garage (fully enclosed) Off Street Parking Other" at bounding box center [614, 108] width 272 height 32
select select "GARAGE"
click at [478, 92] on select "Select Garage (fully enclosed) Off Street Parking Other" at bounding box center [614, 108] width 272 height 32
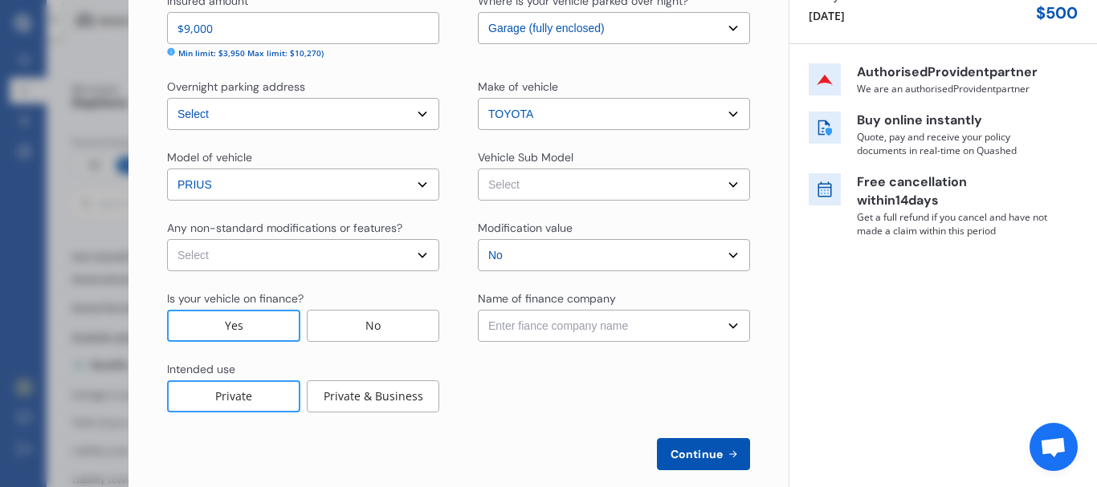
scroll to position [234, 0]
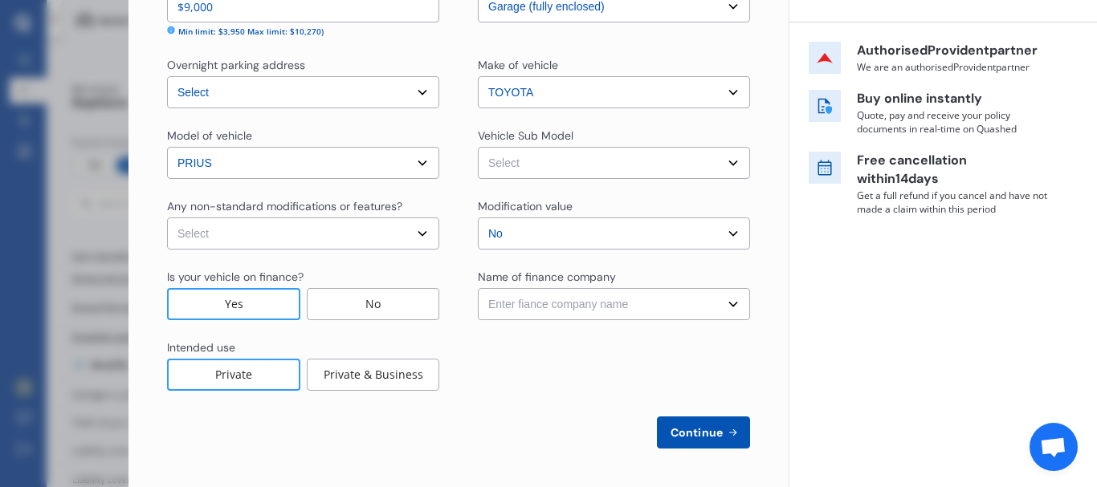
click at [705, 153] on select "Select Prius ZVW30 Hatchback 5dr CVT 1sp 1.8i/50kW Hybrid [IMP]" at bounding box center [614, 163] width 272 height 32
select select "NZVTOYO2010AEHV"
click at [478, 147] on select "Select Prius ZVW30 Hatchback 5dr CVT 1sp 1.8i/50kW Hybrid [IMP]" at bounding box center [614, 163] width 272 height 32
click at [723, 304] on select "Enter fiance company name 24/7 Finance AA Finance Limited Acclaim Finance Activ…" at bounding box center [614, 304] width 272 height 32
select select "FC0016"
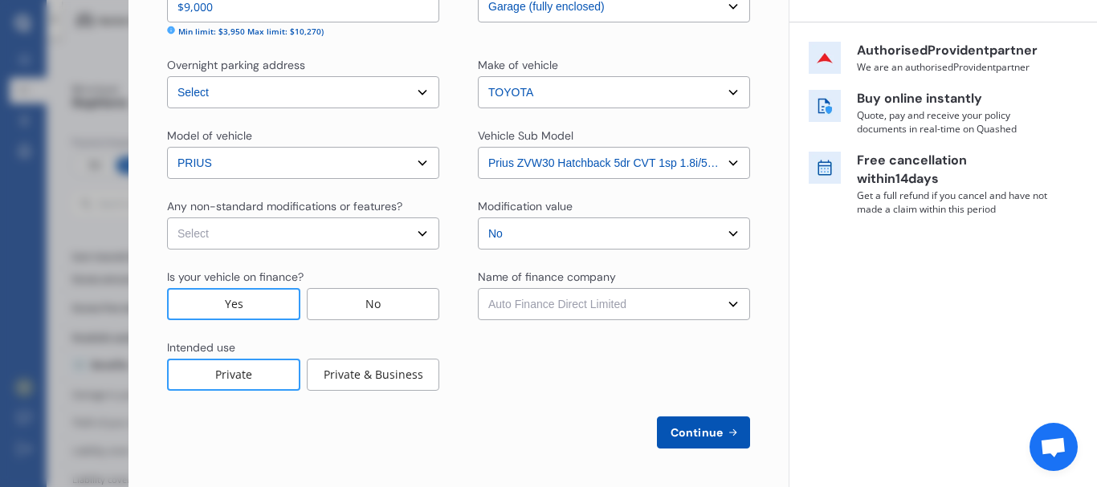
click at [478, 288] on select "Enter fiance company name 24/7 Finance AA Finance Limited Acclaim Finance Activ…" at bounding box center [614, 304] width 272 height 32
click at [714, 429] on span "Continue" at bounding box center [696, 432] width 59 height 13
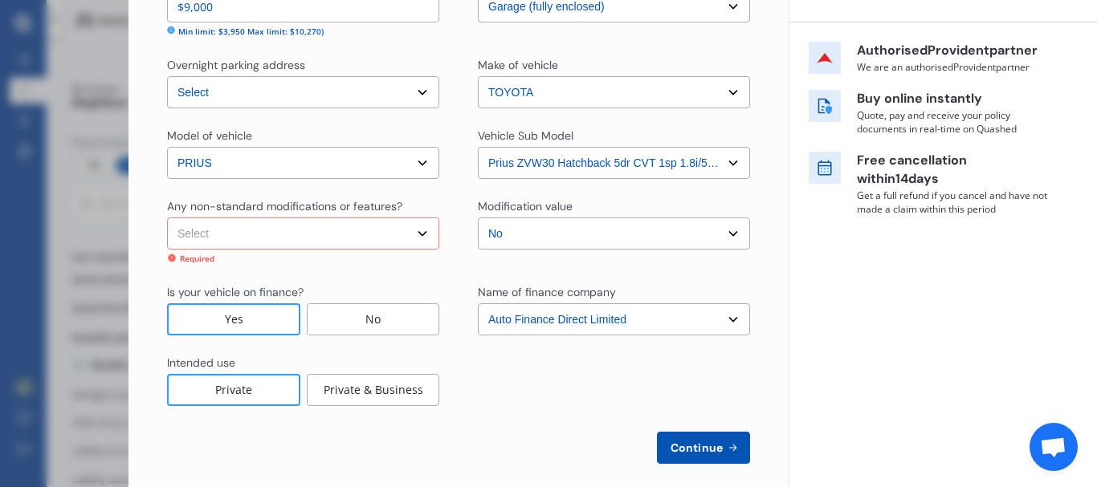
click at [395, 242] on select "Select None [MEDICAL_DATA] System(NOS) Roll Cage Full Racing Harness" at bounding box center [303, 234] width 272 height 32
select select "none"
click at [167, 218] on select "Select None [MEDICAL_DATA] System(NOS) Roll Cage Full Racing Harness" at bounding box center [303, 234] width 272 height 32
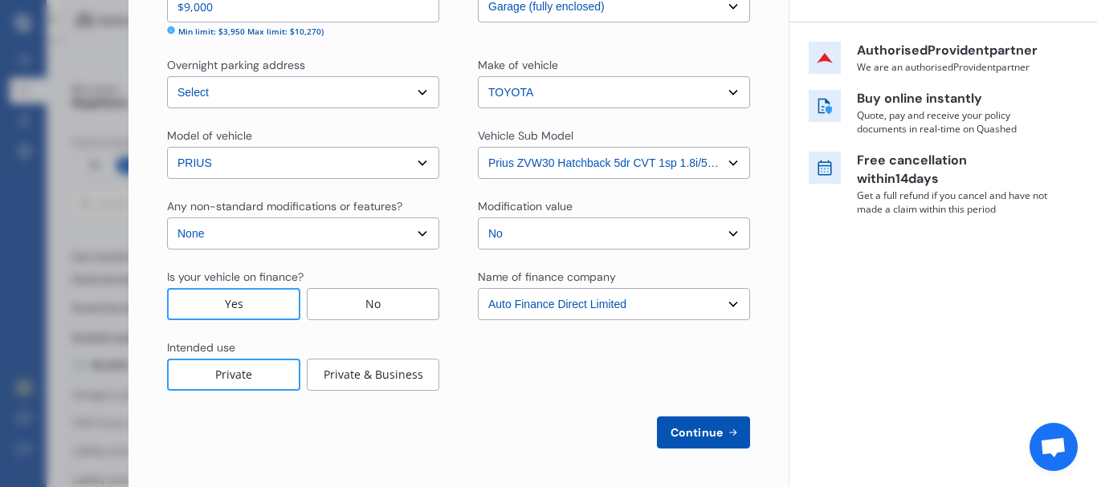
click at [704, 429] on span "Continue" at bounding box center [696, 432] width 59 height 13
select select "16"
select select "02"
select select "1997"
select select "NZ_FULL"
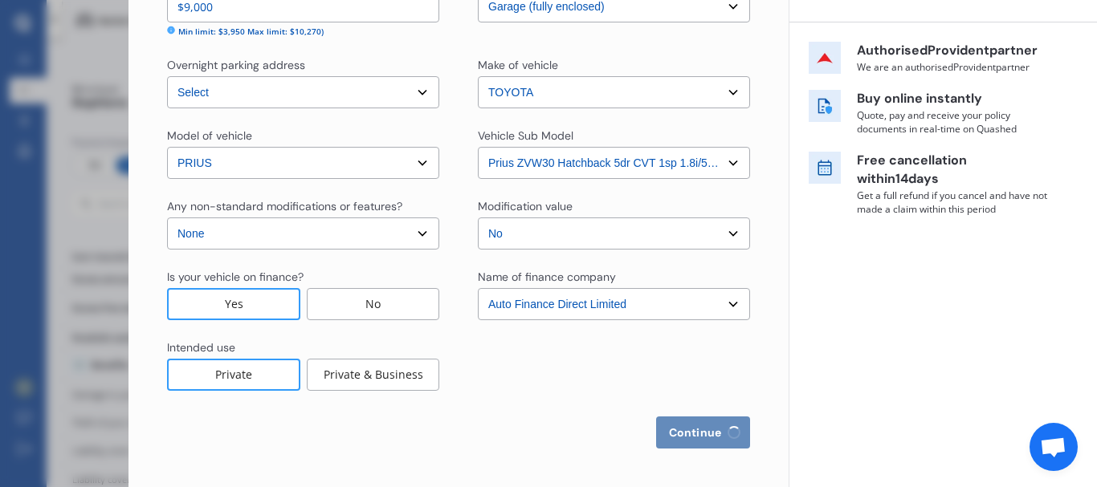
select select "0"
select select "25"
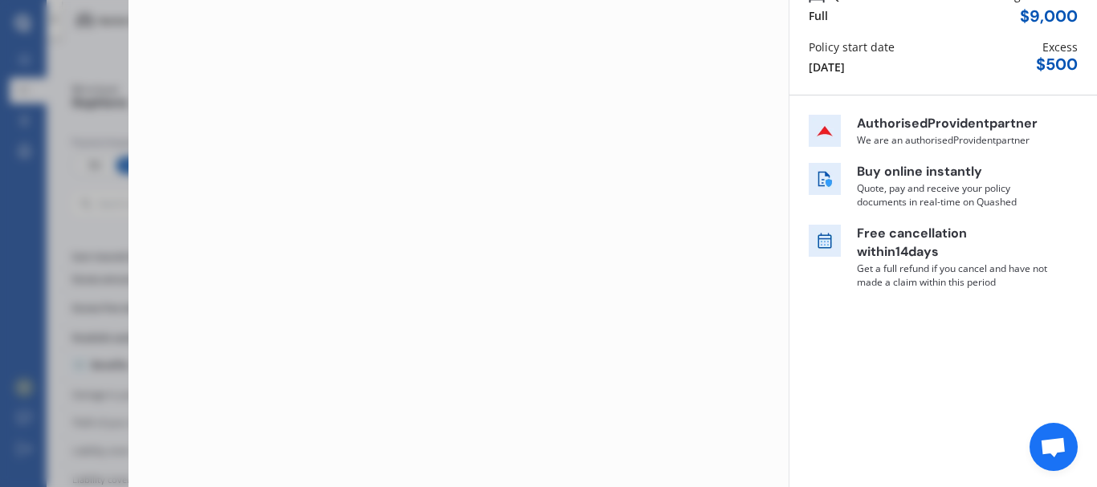
scroll to position [0, 0]
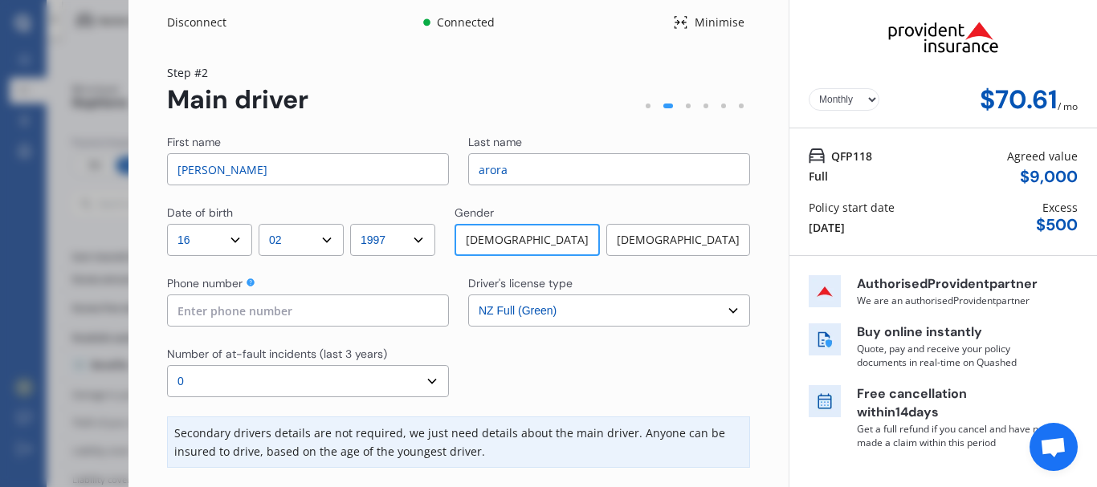
click at [545, 177] on input "arora" at bounding box center [609, 169] width 282 height 32
type input "nagiana"
click at [430, 199] on div "First name [PERSON_NAME] Last name nagiana Date of birth DD 01 02 03 04 05 06 0…" at bounding box center [458, 371] width 583 height 475
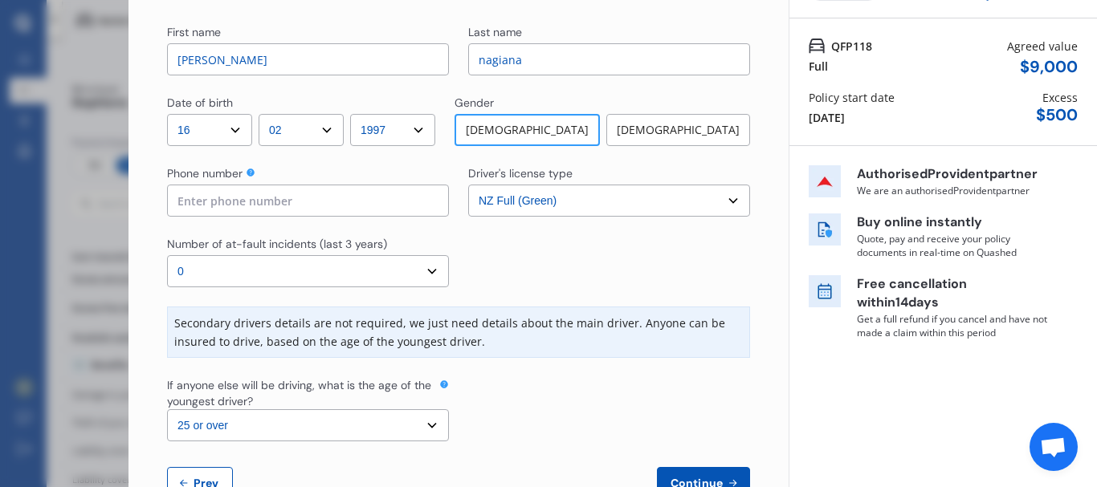
scroll to position [112, 0]
click at [322, 191] on input at bounding box center [308, 199] width 282 height 32
type input "02885200398"
click at [149, 322] on div "Yearly Monthly $70.61 / mo Step # 2 Main driver First name [PERSON_NAME] Last n…" at bounding box center [458, 234] width 660 height 603
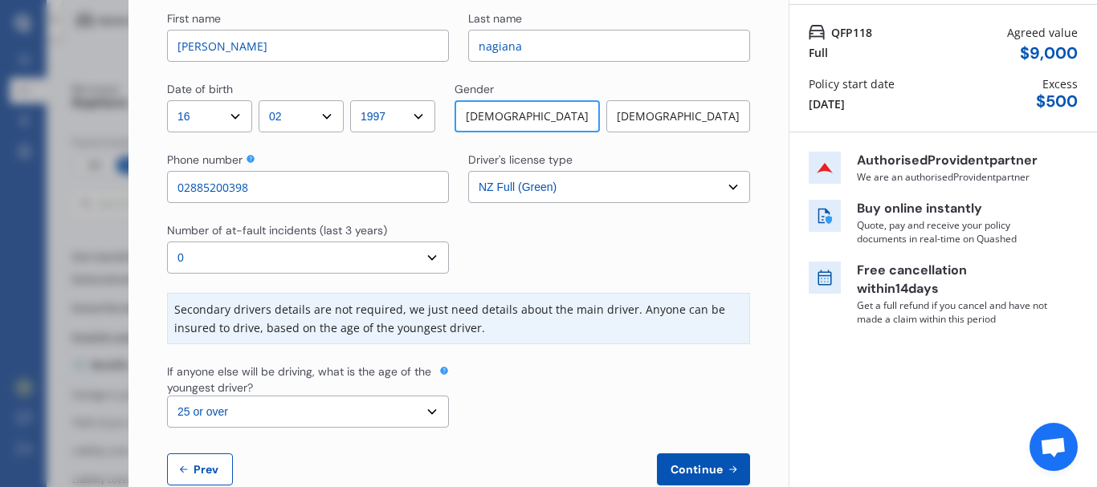
scroll to position [161, 0]
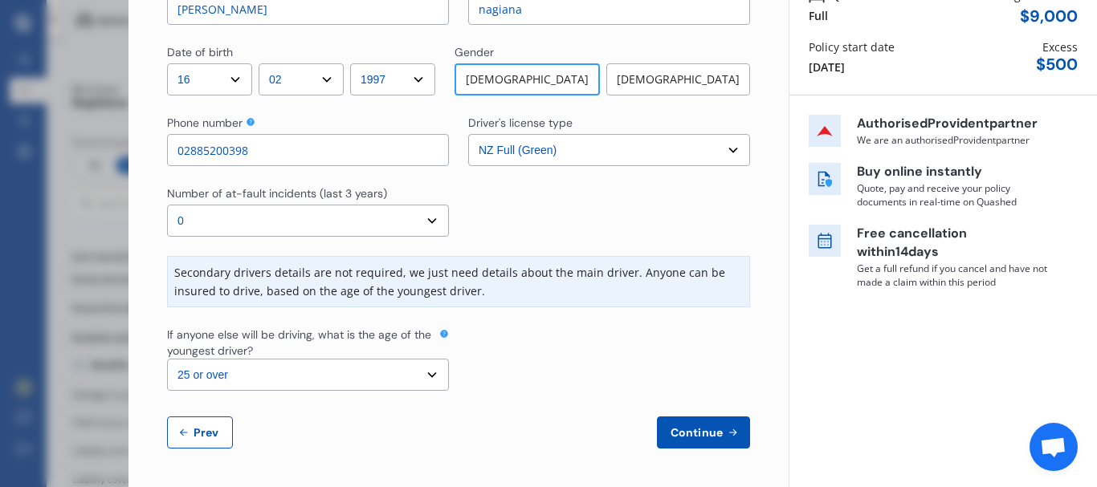
click at [717, 426] on span "Continue" at bounding box center [696, 432] width 59 height 13
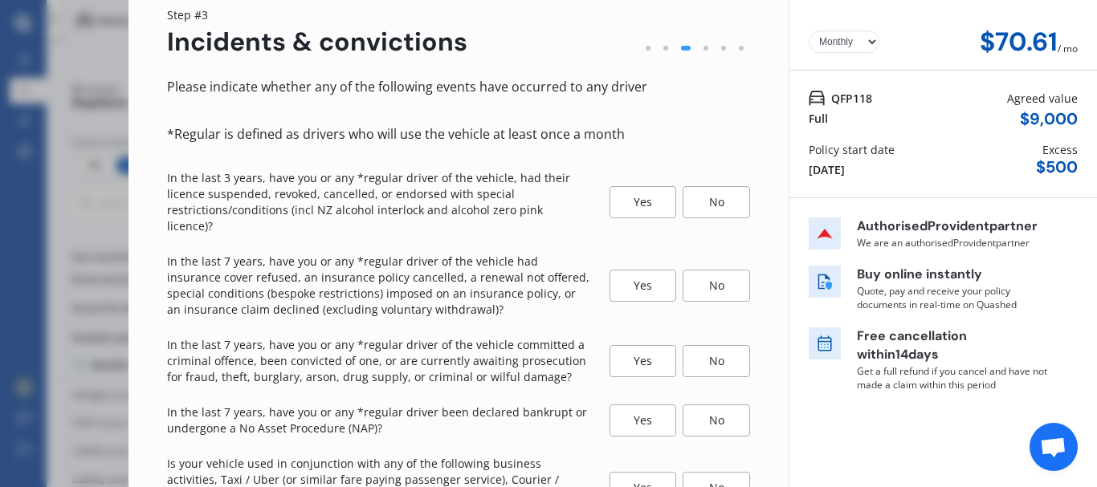
scroll to position [171, 0]
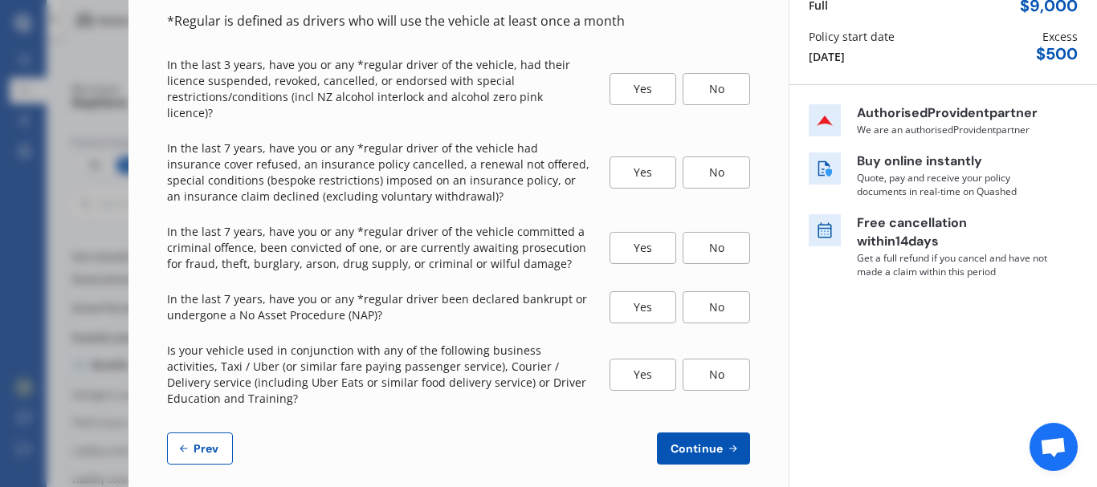
click at [199, 442] on span "Prev" at bounding box center [206, 448] width 32 height 13
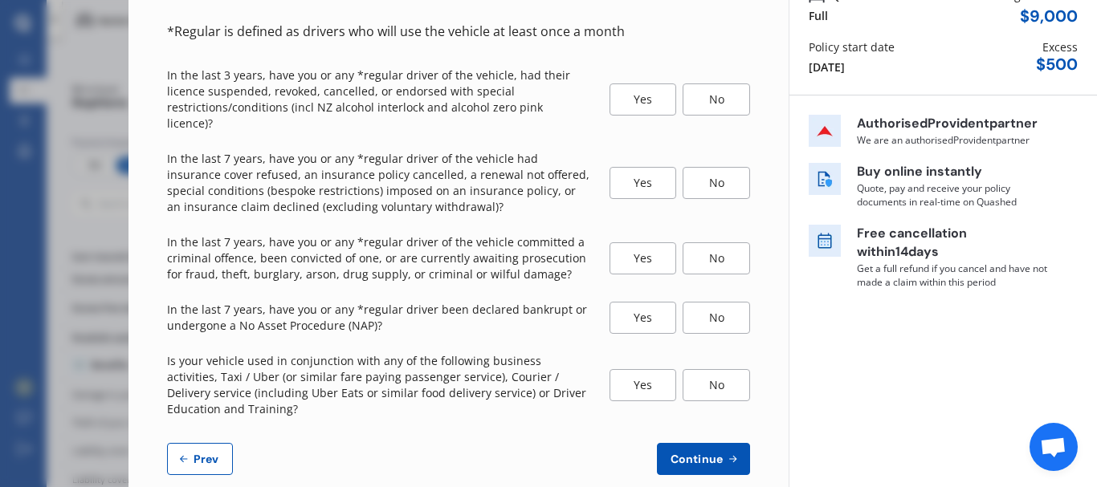
select select "16"
select select "02"
select select "1997"
select select "NZ_FULL"
select select "0"
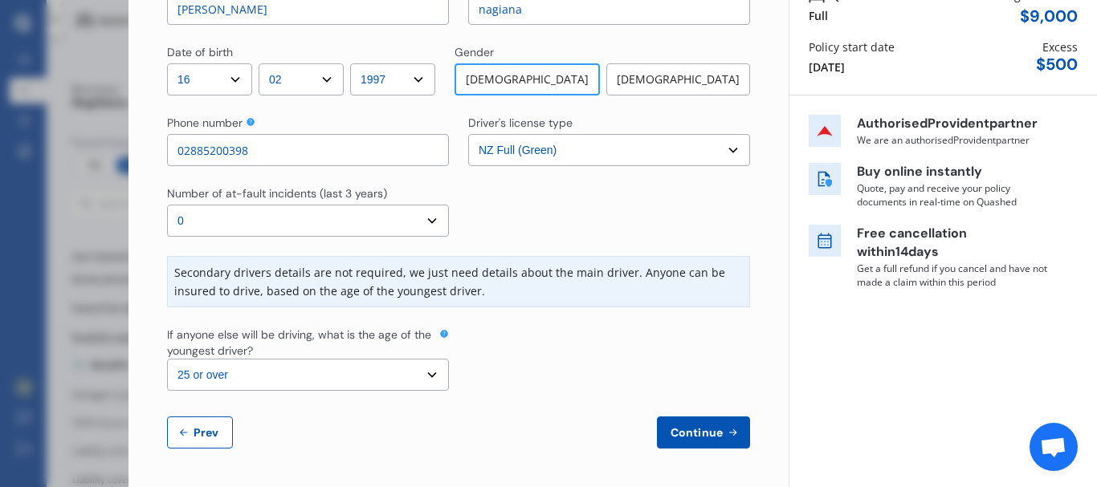
click at [392, 366] on select "Select the age of the youngest driver. 16 17 18 19 20 21 22 23 24 25 or over" at bounding box center [308, 375] width 282 height 32
click at [167, 359] on select "Select the age of the youngest driver. 16 17 18 19 20 21 22 23 24 25 or over" at bounding box center [308, 375] width 282 height 32
click at [303, 377] on select "Select the age of the youngest driver. 16 17 18 19 20 21 22 23 24 25 or over" at bounding box center [308, 375] width 282 height 32
select select "25"
click at [167, 359] on select "Select the age of the youngest driver. 16 17 18 19 20 21 22 23 24 25 or over" at bounding box center [308, 375] width 282 height 32
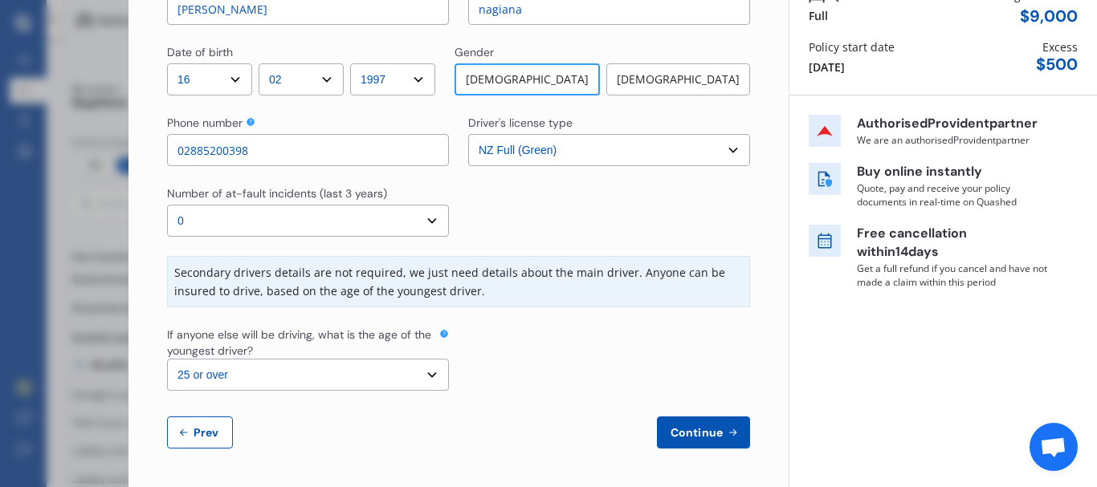
click at [704, 426] on span "Continue" at bounding box center [696, 432] width 59 height 13
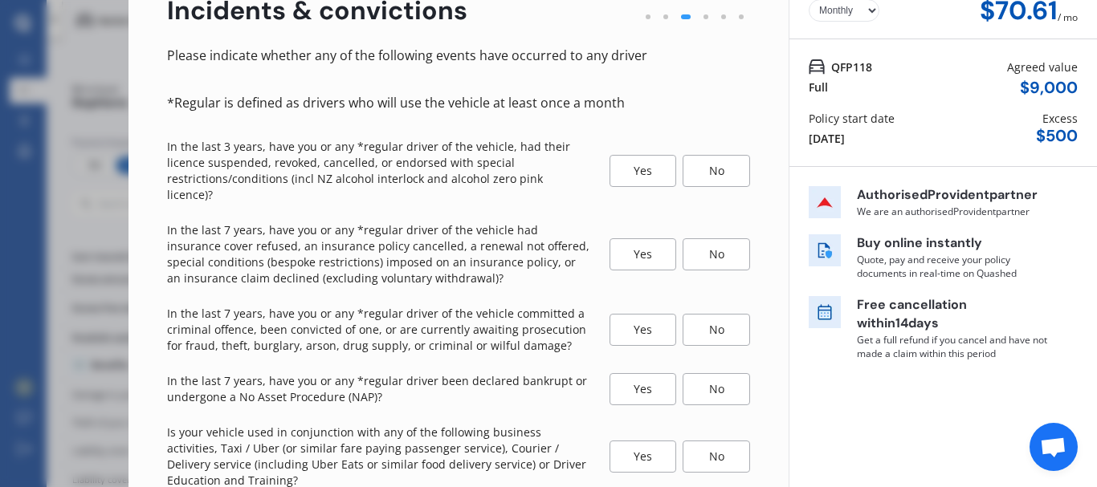
scroll to position [95, 0]
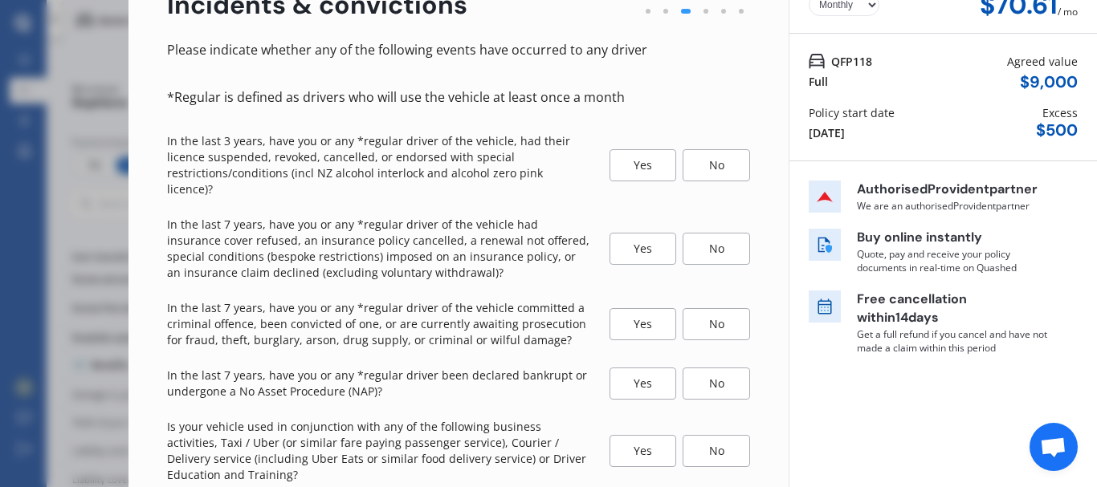
click at [637, 150] on div "Yes" at bounding box center [642, 165] width 67 height 32
click at [705, 155] on div "No" at bounding box center [716, 165] width 67 height 32
click at [720, 233] on div "No" at bounding box center [715, 249] width 67 height 32
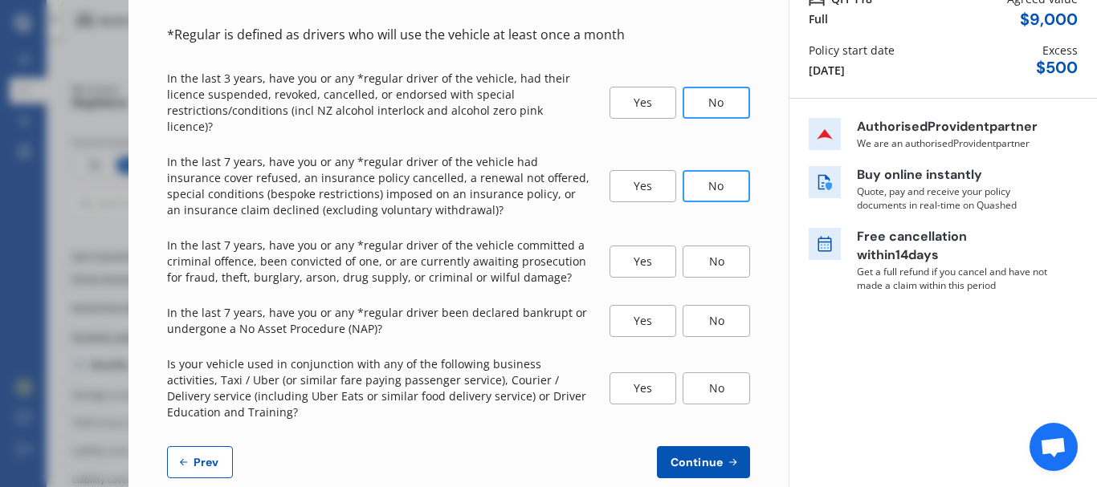
scroll to position [158, 0]
click at [708, 247] on div "No" at bounding box center [715, 261] width 67 height 32
click at [719, 304] on div "No" at bounding box center [715, 320] width 67 height 32
click at [710, 377] on div "No" at bounding box center [715, 388] width 67 height 32
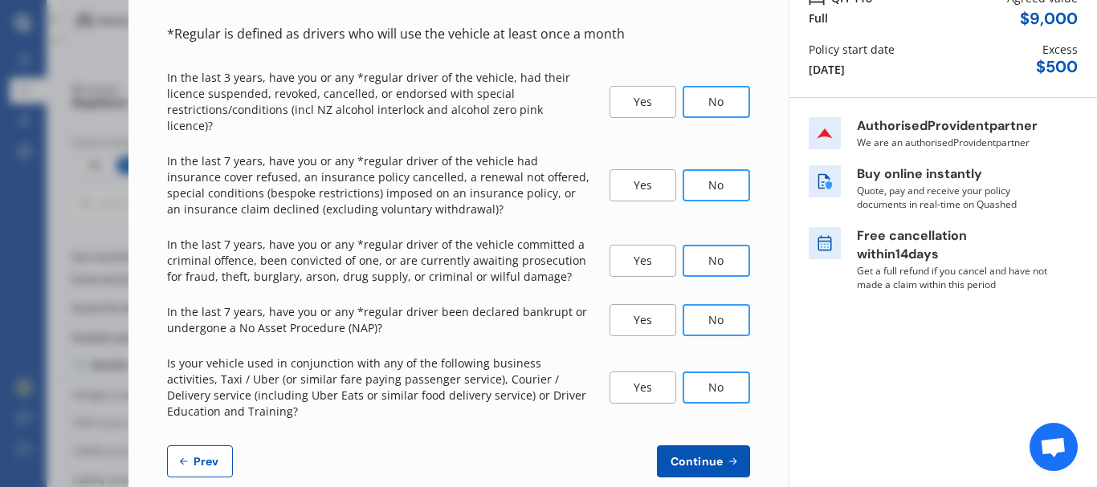
scroll to position [171, 0]
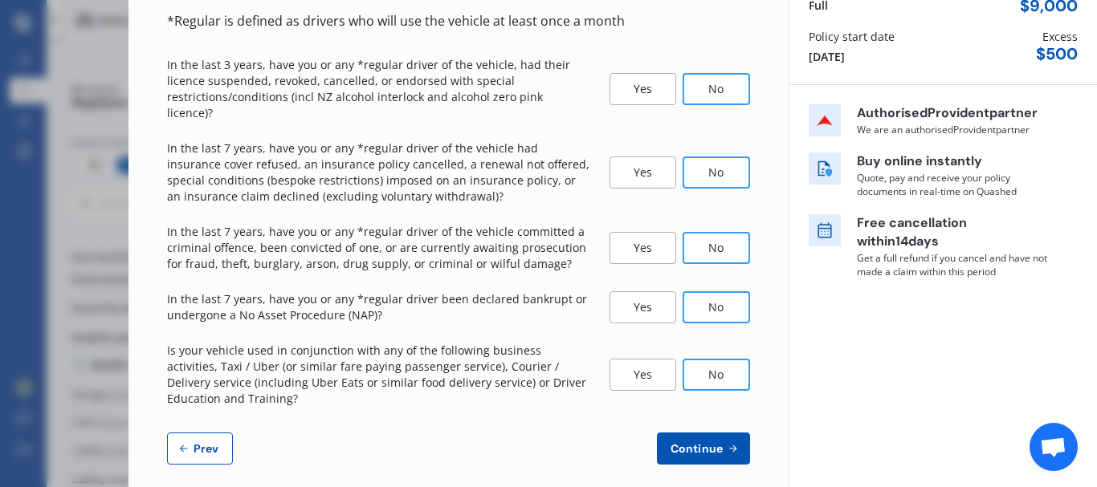
click at [706, 442] on span "Continue" at bounding box center [696, 448] width 59 height 13
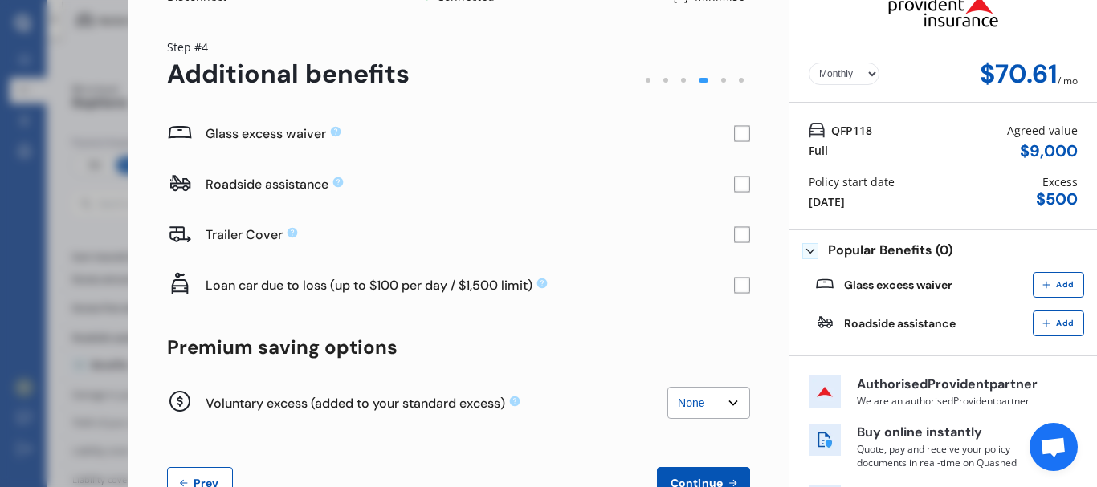
scroll to position [26, 0]
click at [734, 187] on rect at bounding box center [742, 184] width 16 height 16
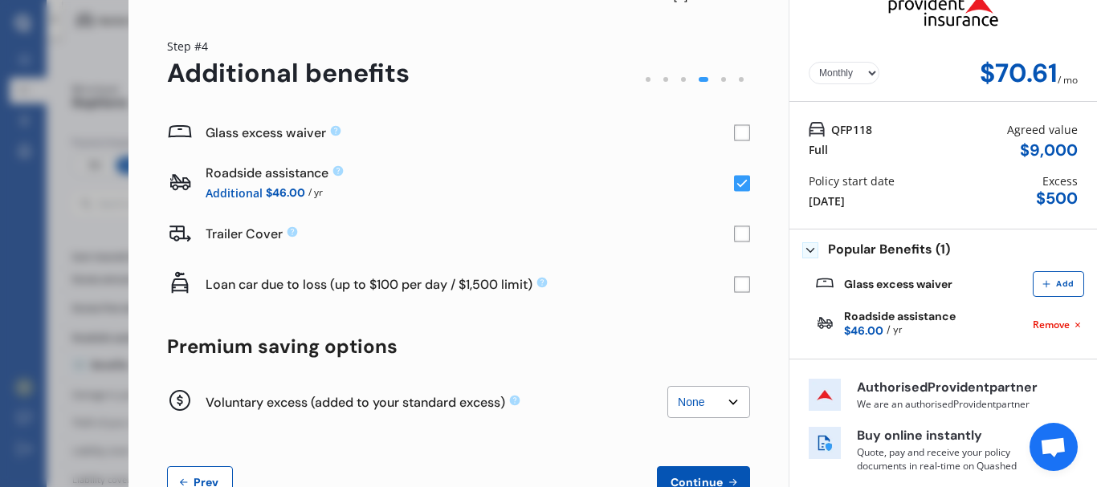
click at [734, 187] on rect at bounding box center [742, 184] width 16 height 16
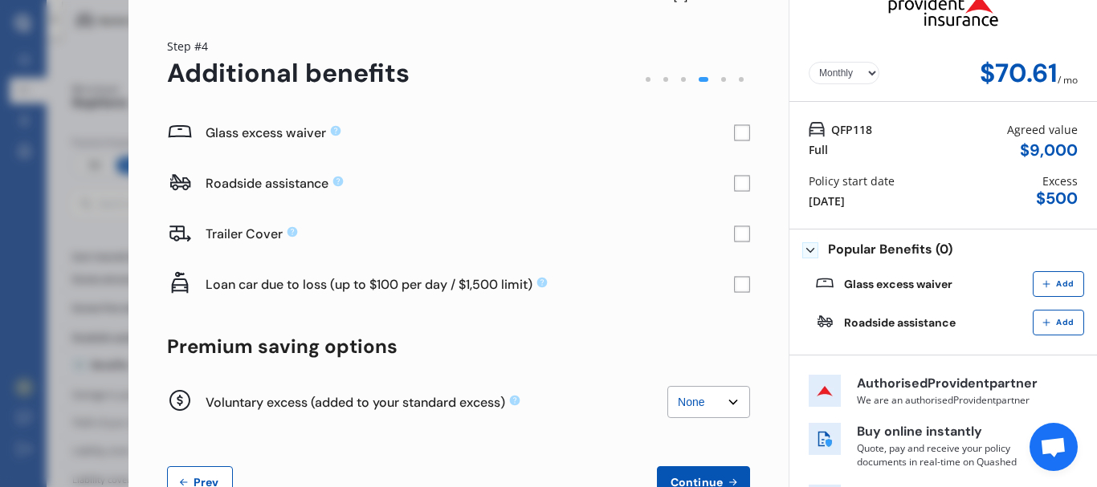
click at [734, 187] on rect at bounding box center [742, 184] width 16 height 16
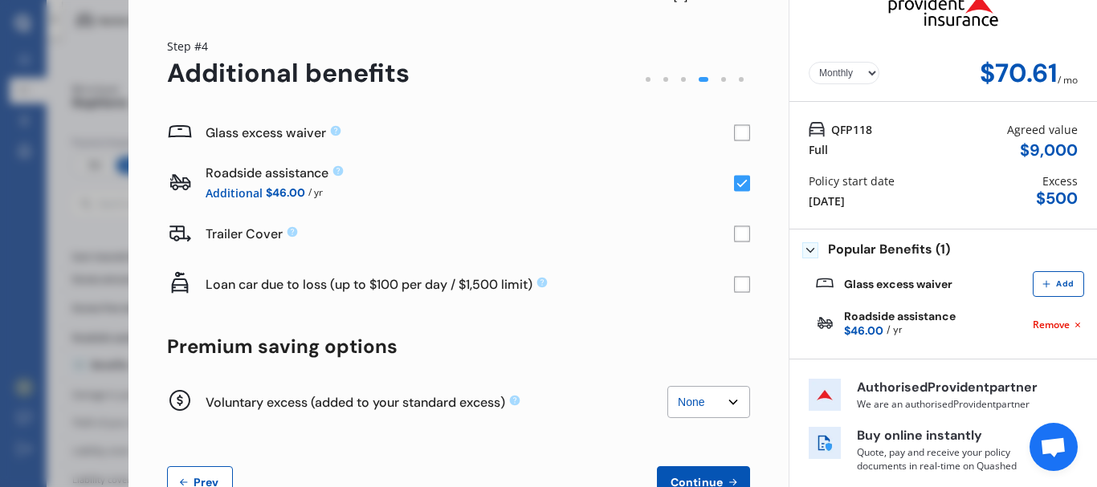
click at [735, 125] on rect at bounding box center [742, 132] width 15 height 15
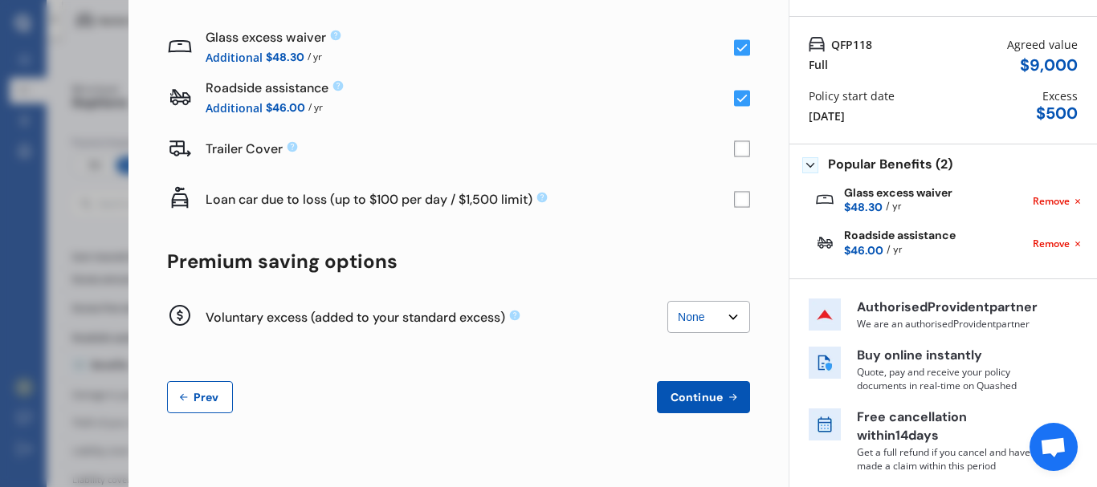
scroll to position [113, 0]
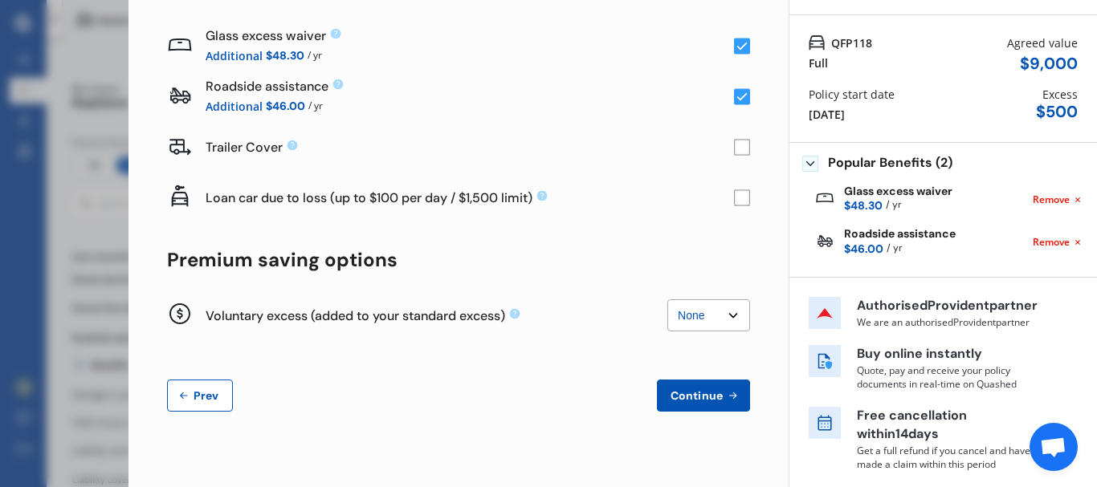
click at [735, 44] on rect at bounding box center [742, 47] width 16 height 16
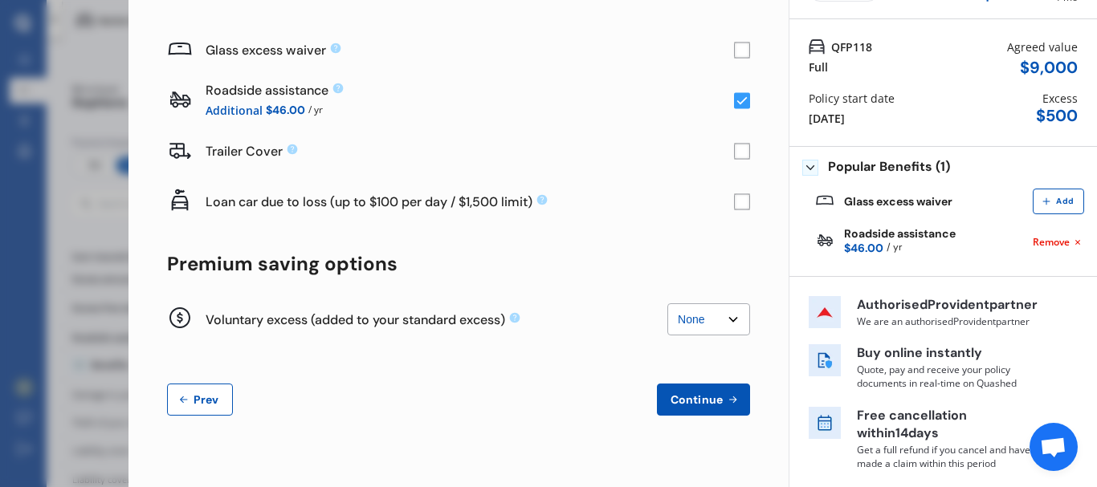
click at [735, 51] on rect at bounding box center [742, 51] width 16 height 16
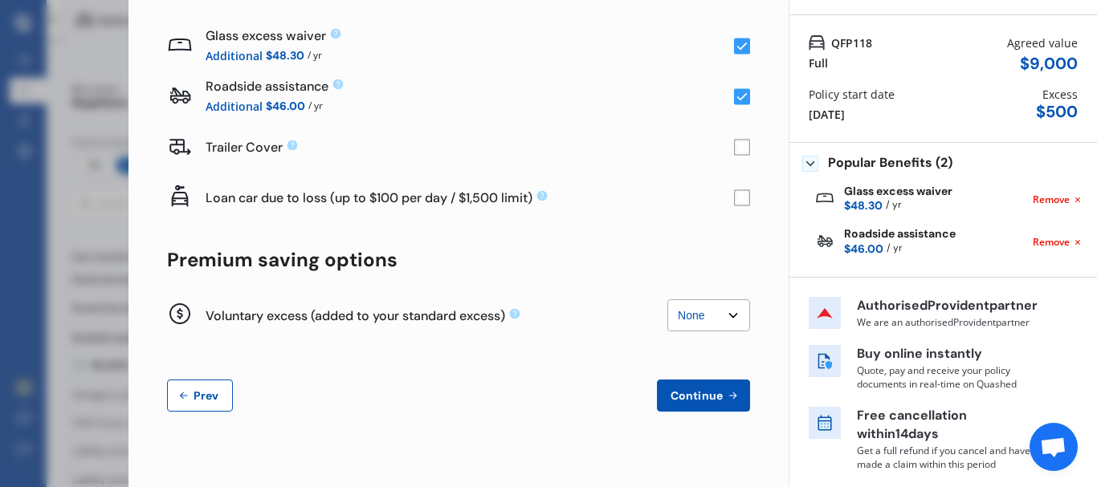
click at [699, 401] on span "Continue" at bounding box center [696, 395] width 59 height 13
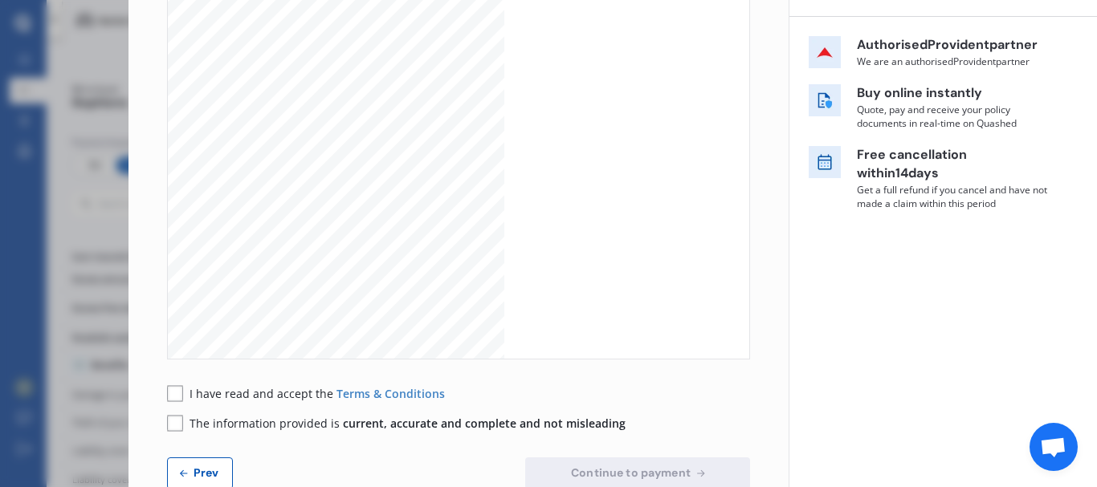
scroll to position [258, 0]
click at [174, 394] on rect at bounding box center [175, 393] width 16 height 16
click at [173, 433] on div "Please take a look at your vehicle policy wording document before processing. D…" at bounding box center [458, 192] width 583 height 595
click at [173, 412] on div "I have read and accept the Terms & Conditions The information provided is curre…" at bounding box center [458, 408] width 583 height 47
click at [174, 425] on rect at bounding box center [175, 423] width 16 height 16
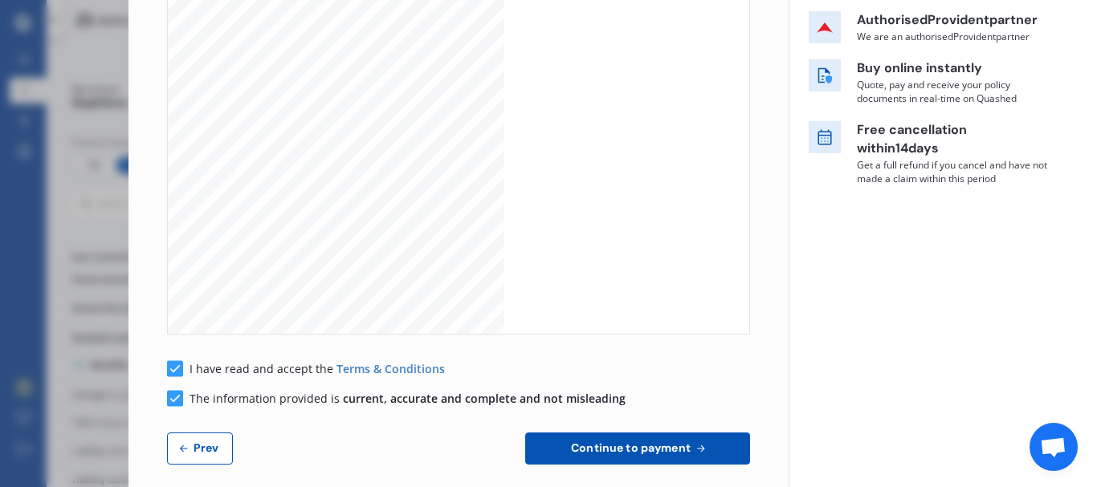
scroll to position [267, 0]
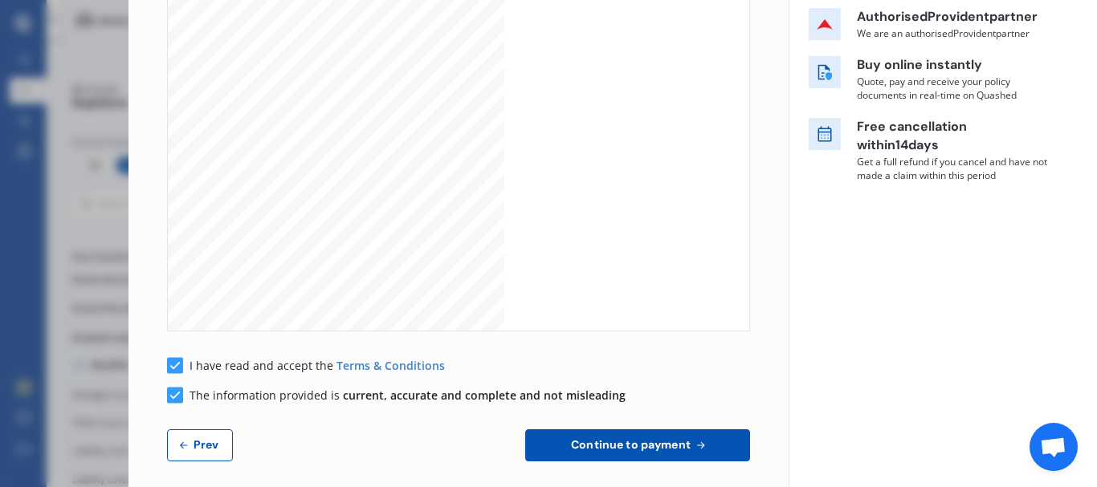
click at [676, 441] on span "Continue to payment" at bounding box center [631, 444] width 126 height 13
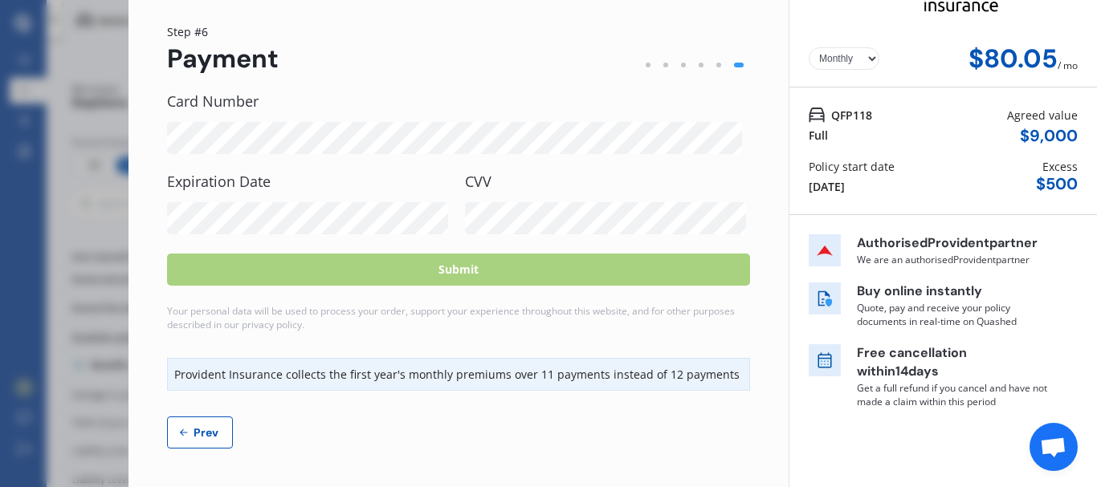
scroll to position [0, 0]
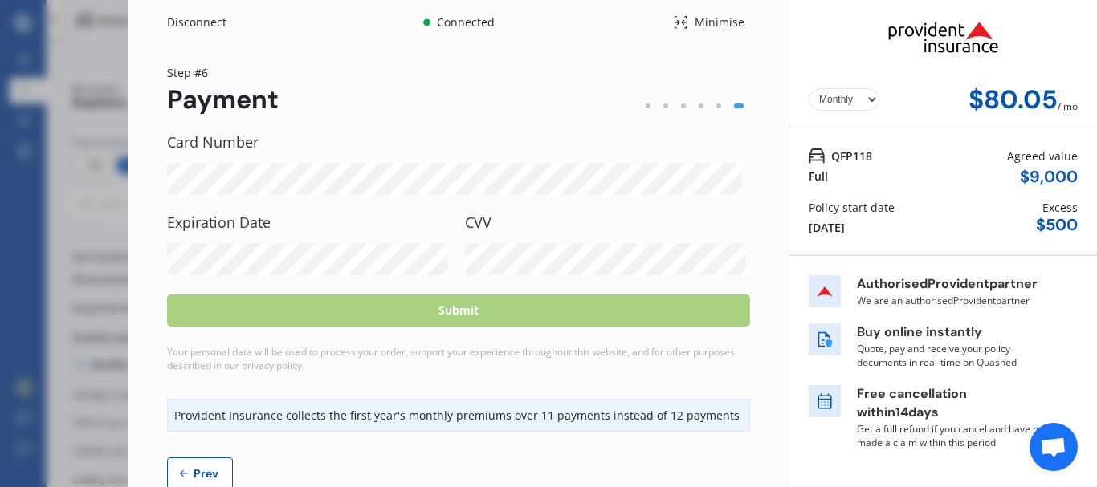
click at [859, 97] on select "Yearly Monthly" at bounding box center [843, 99] width 71 height 22
click at [808, 88] on select "Yearly Monthly" at bounding box center [843, 99] width 71 height 22
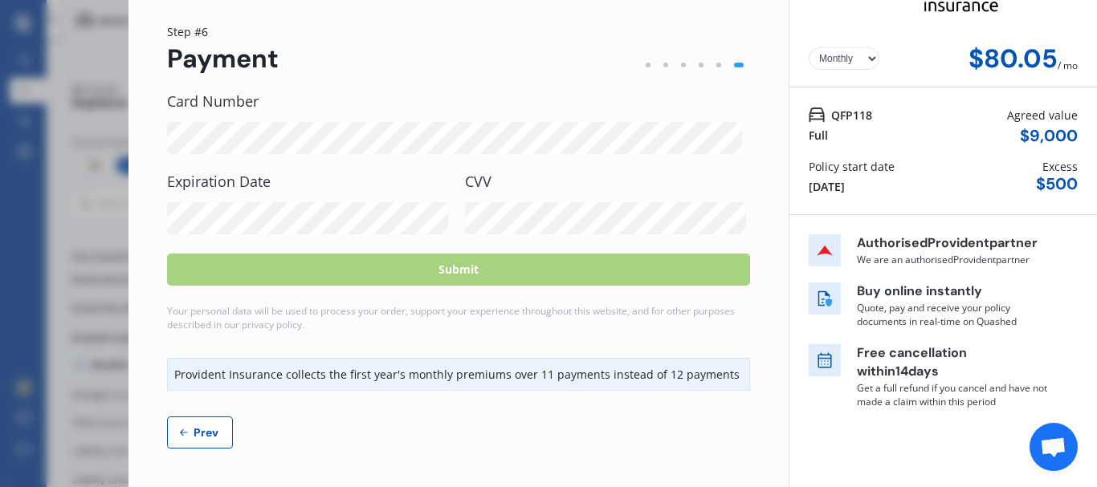
click at [189, 428] on icon at bounding box center [183, 432] width 13 height 13
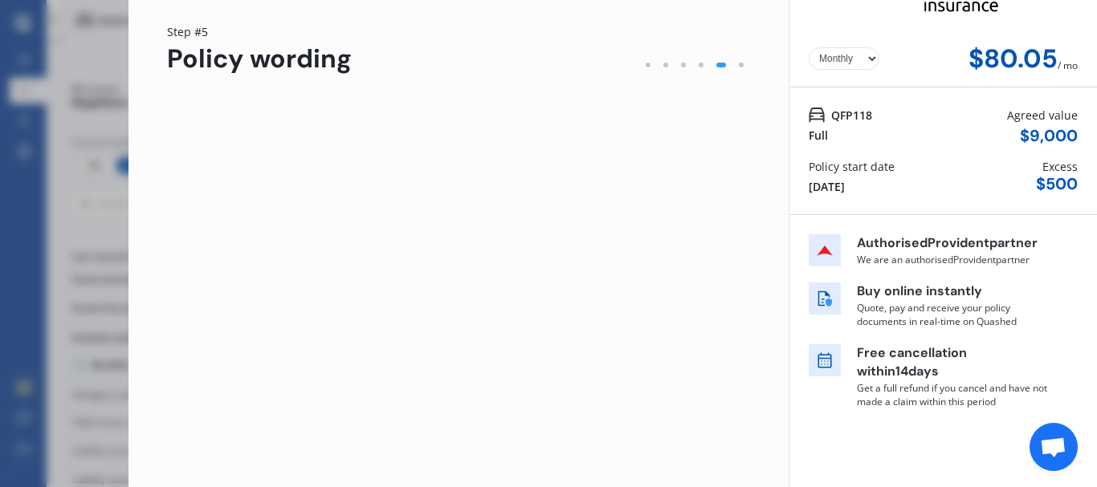
scroll to position [0, 0]
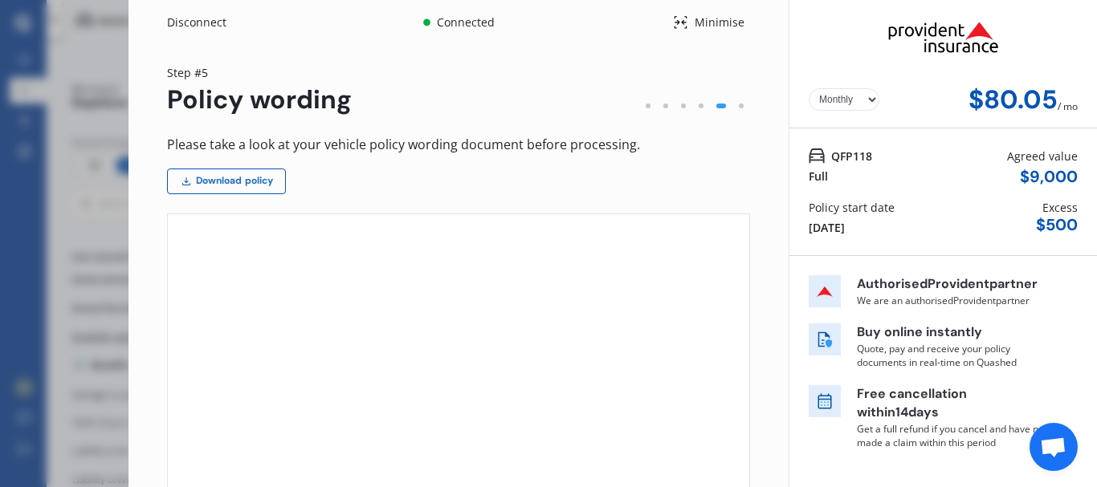
click at [218, 64] on div "Step # 5 Policy wording Please take a look at your vehicle policy wording docum…" at bounding box center [458, 396] width 583 height 665
click at [221, 169] on link "Download policy" at bounding box center [226, 182] width 119 height 26
